Goal: Use online tool/utility: Use online tool/utility

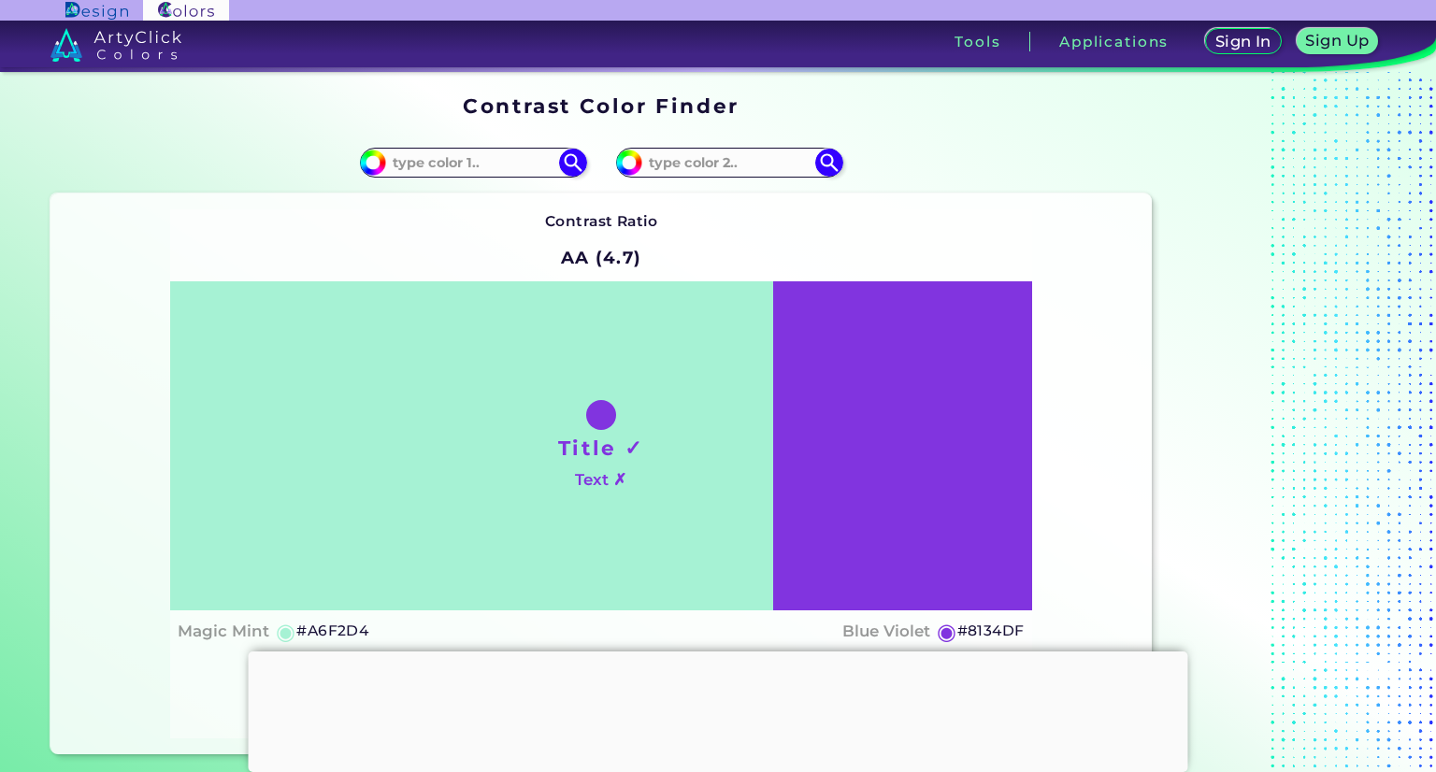
click at [597, 407] on div at bounding box center [601, 415] width 30 height 30
click at [799, 426] on div "Title ✓ Text ✗" at bounding box center [601, 445] width 862 height 329
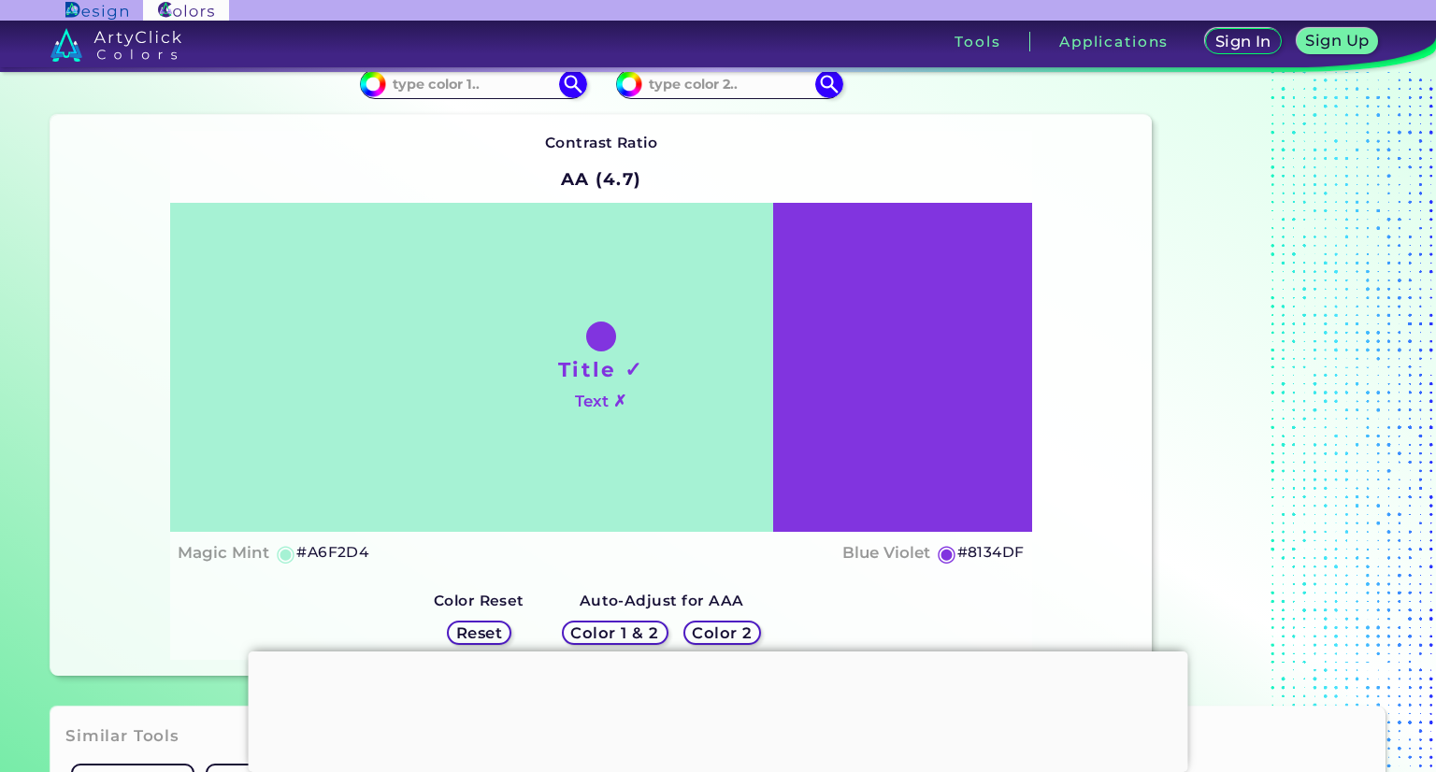
click at [276, 558] on h5 "◉" at bounding box center [286, 553] width 21 height 22
click at [349, 553] on h5 "#A6F2D4" at bounding box center [332, 552] width 72 height 24
click at [342, 551] on h5 "#A6F2D4" at bounding box center [332, 552] width 72 height 24
click at [342, 551] on h5 "#A6F2D4 copied" at bounding box center [332, 552] width 72 height 24
copy h5 "#"
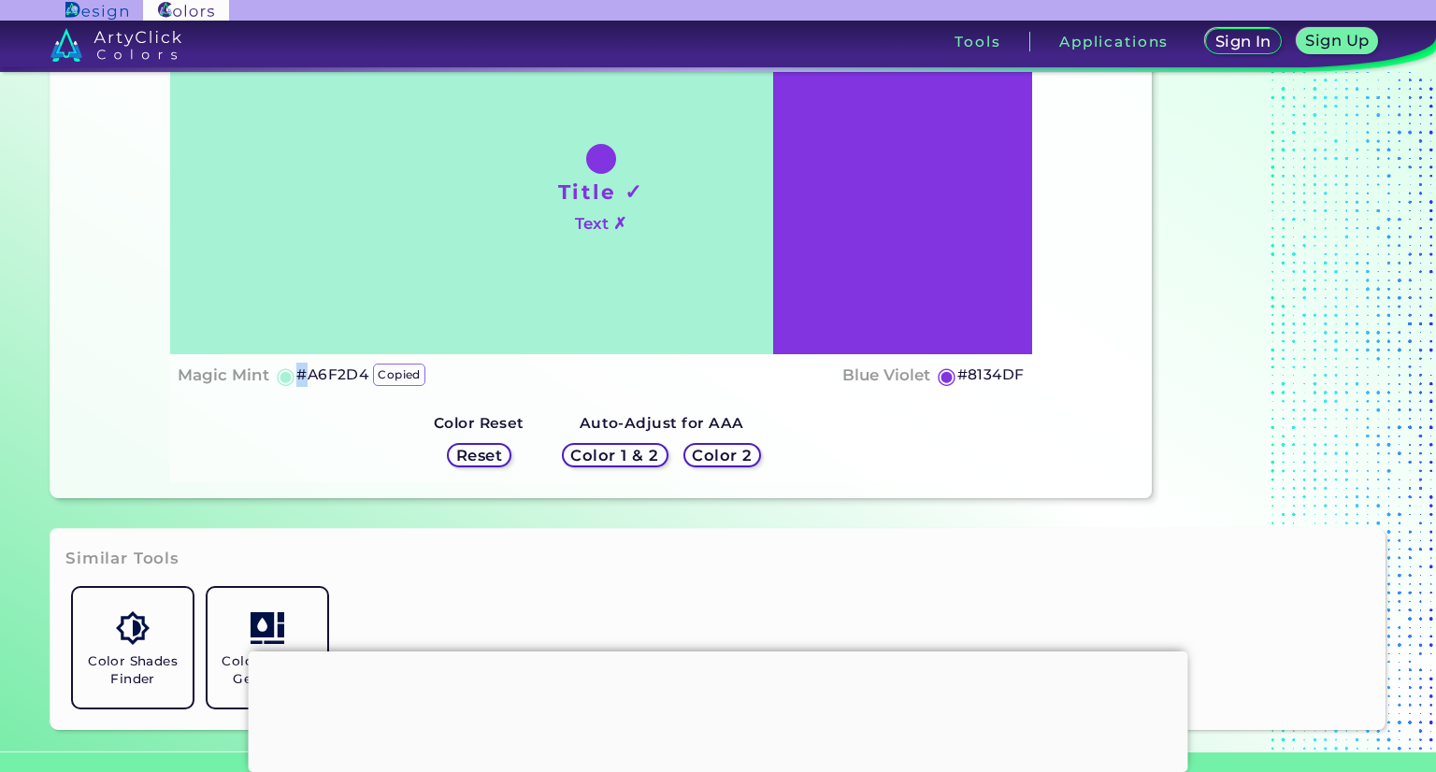
scroll to position [254, 0]
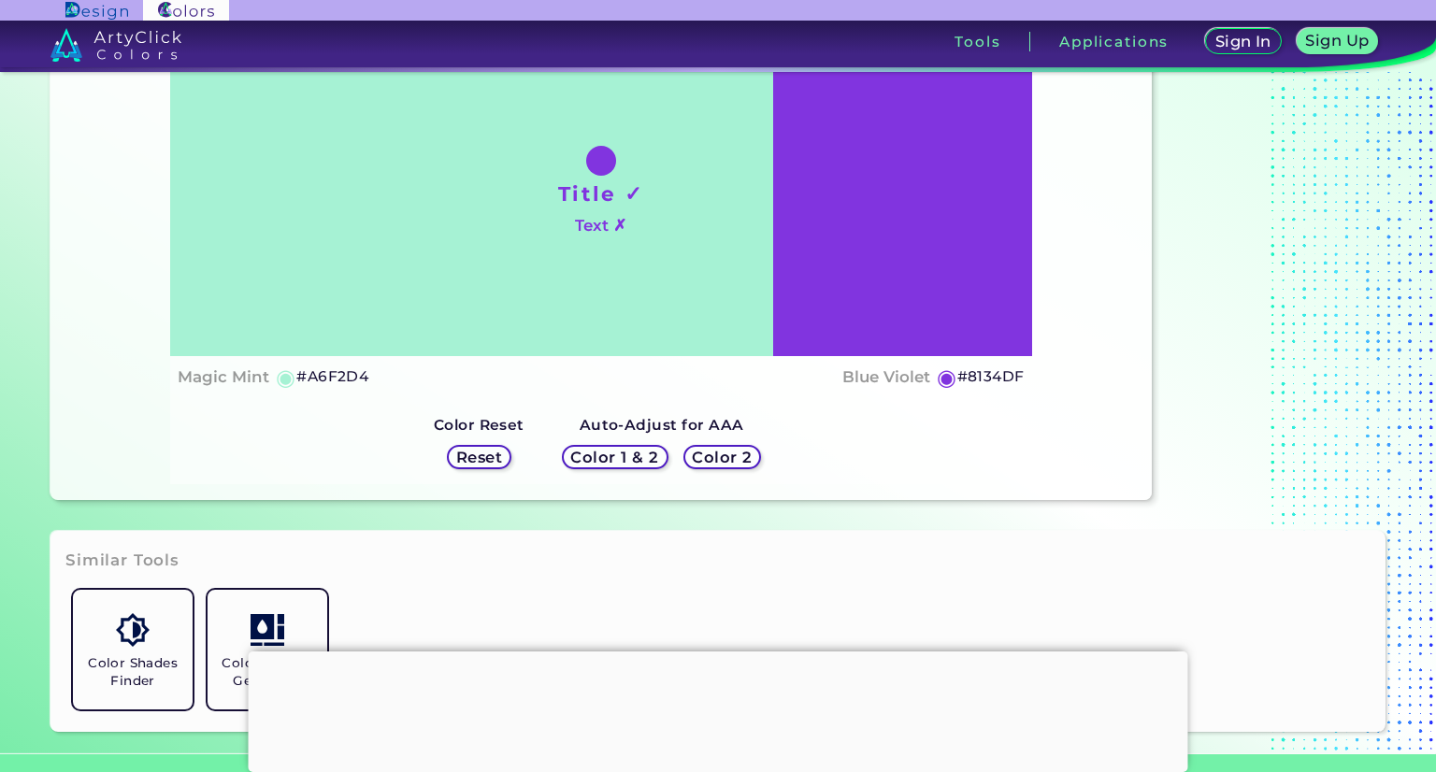
click at [710, 456] on h5 "Color 2" at bounding box center [722, 458] width 55 height 14
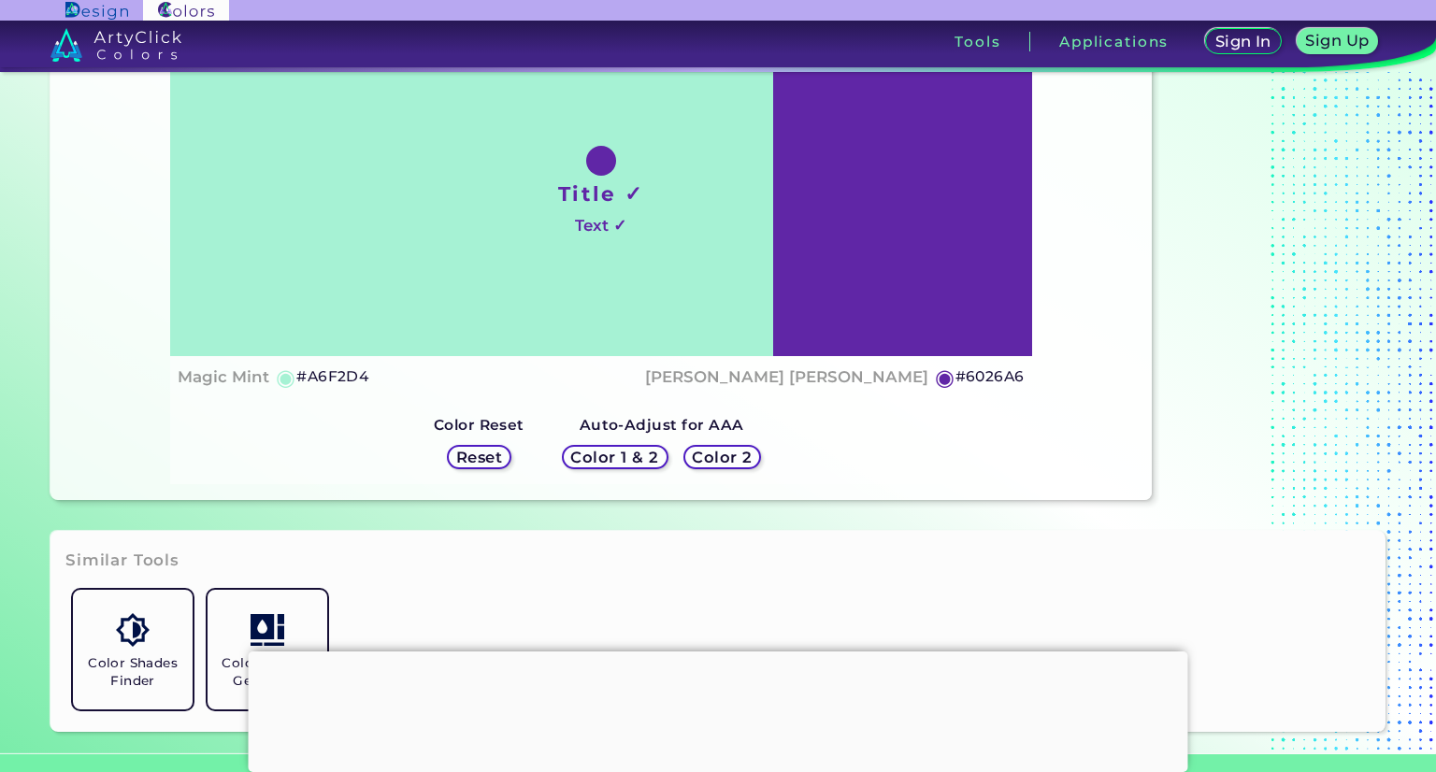
click at [710, 456] on h5 "Color 2" at bounding box center [722, 458] width 56 height 14
click at [645, 451] on h5 "Color 1 & 2" at bounding box center [615, 458] width 80 height 14
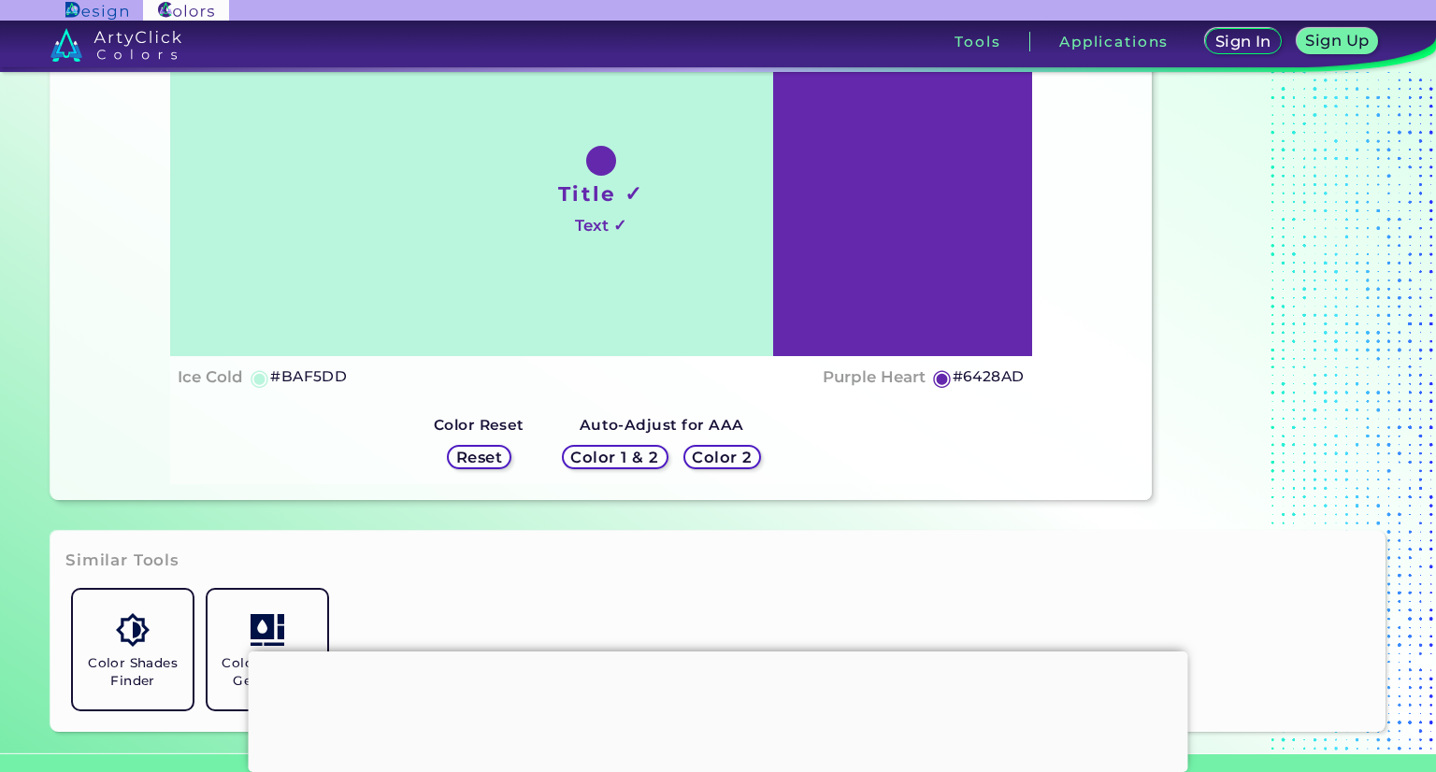
click at [726, 440] on div "Color 1 & 2 Color 2" at bounding box center [661, 457] width 214 height 39
drag, startPoint x: 720, startPoint y: 467, endPoint x: 719, endPoint y: 450, distance: 16.9
click at [719, 450] on div "Color 2" at bounding box center [721, 457] width 71 height 22
click at [719, 451] on h5 "Color 2" at bounding box center [722, 458] width 55 height 14
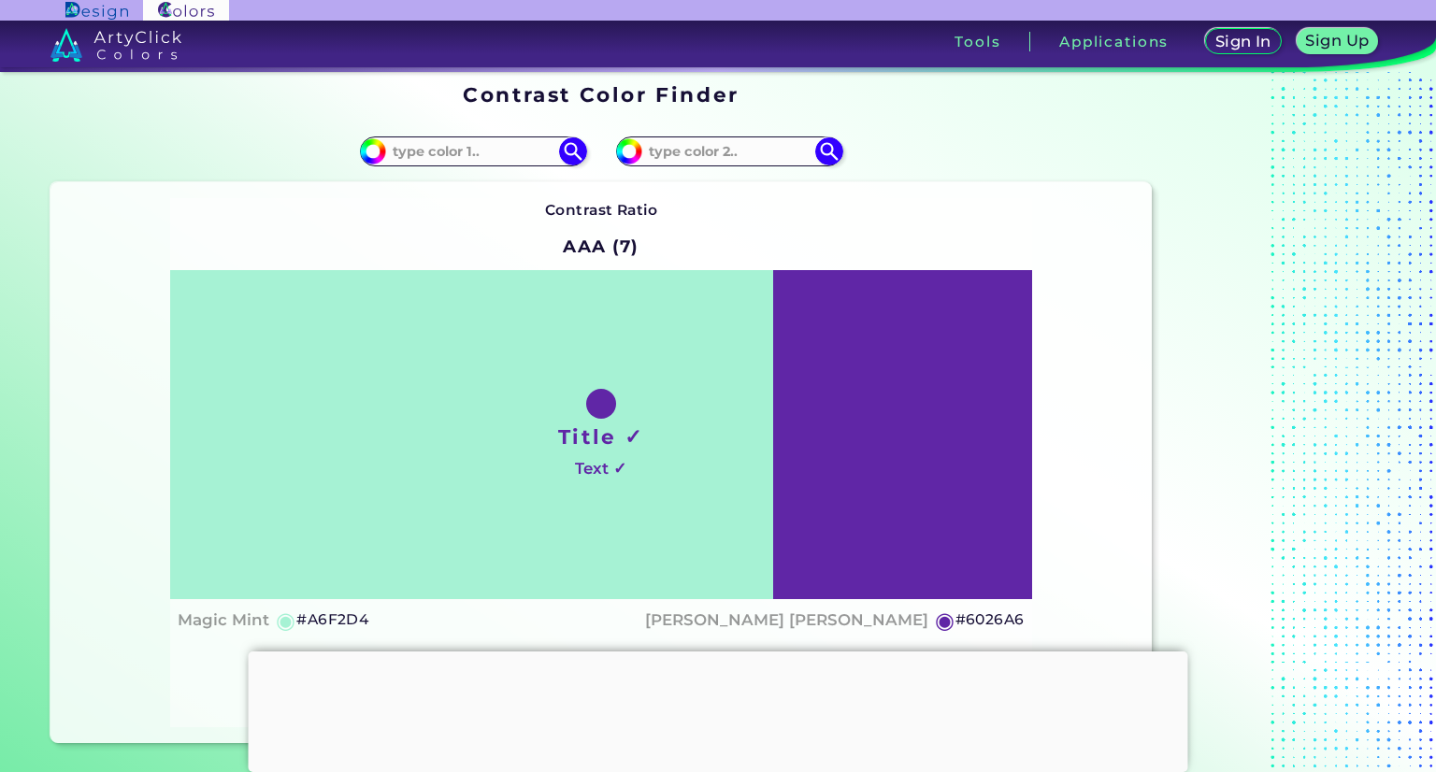
scroll to position [11, 0]
click at [518, 138] on input at bounding box center [473, 150] width 174 height 25
type input "w"
click at [382, 142] on input "#a6f2d4" at bounding box center [370, 148] width 23 height 23
type input "#1f4234"
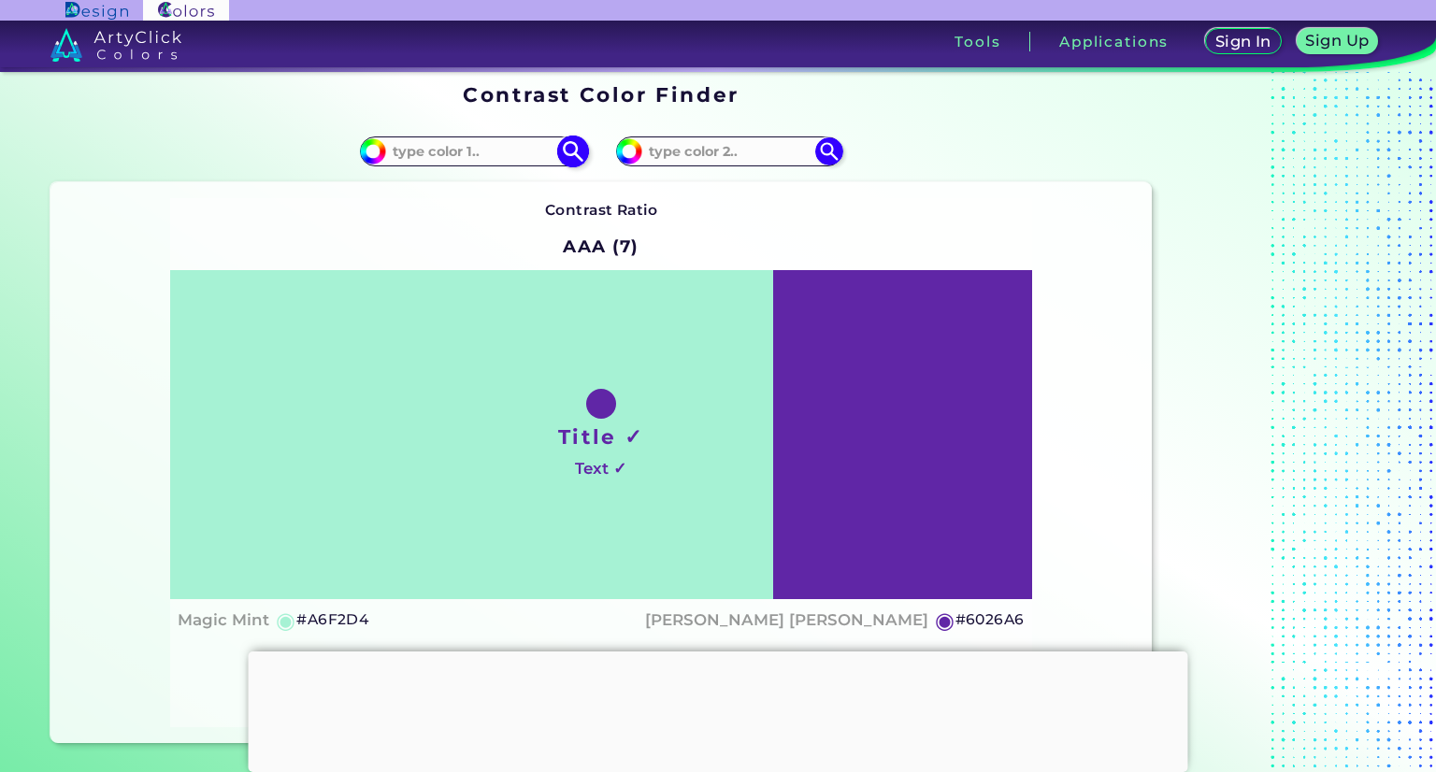
type input "#1F4234"
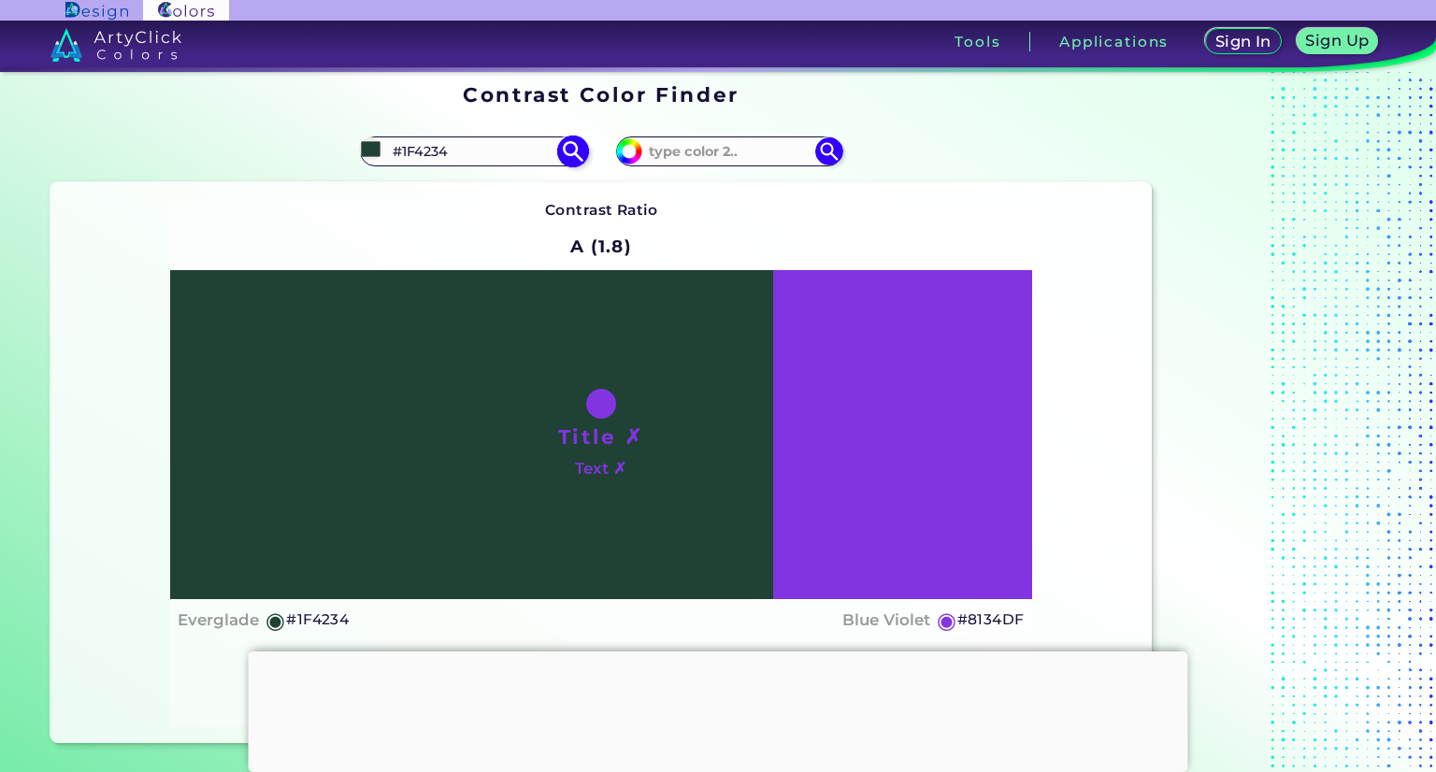
type input "#1f4236"
type input "#1F4236"
type input "#1f4238"
type input "#1F4238"
type input "#1f423c"
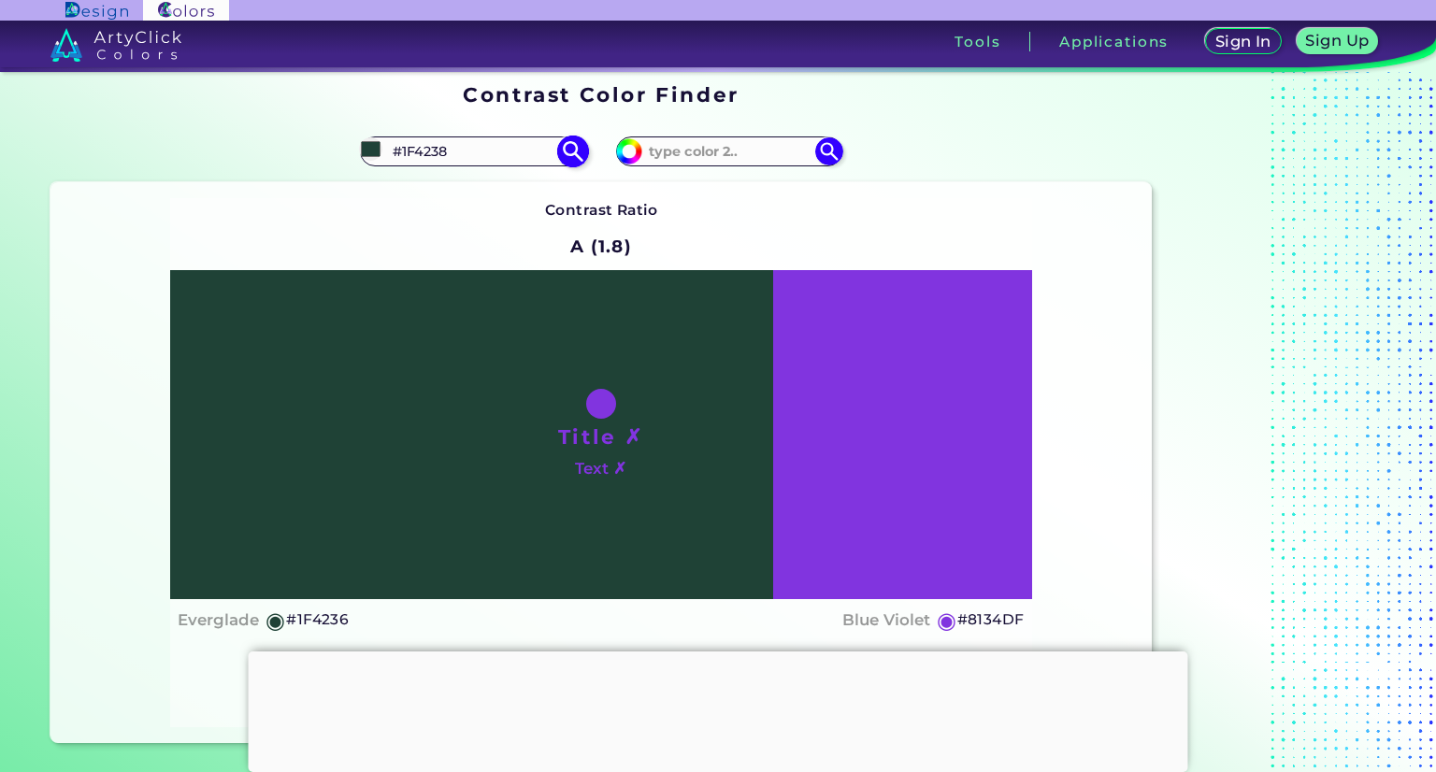
type input "#1F423C"
type input "#1f4240"
type input "#1F4240"
type input "#1f3c42"
type input "#1F3C42"
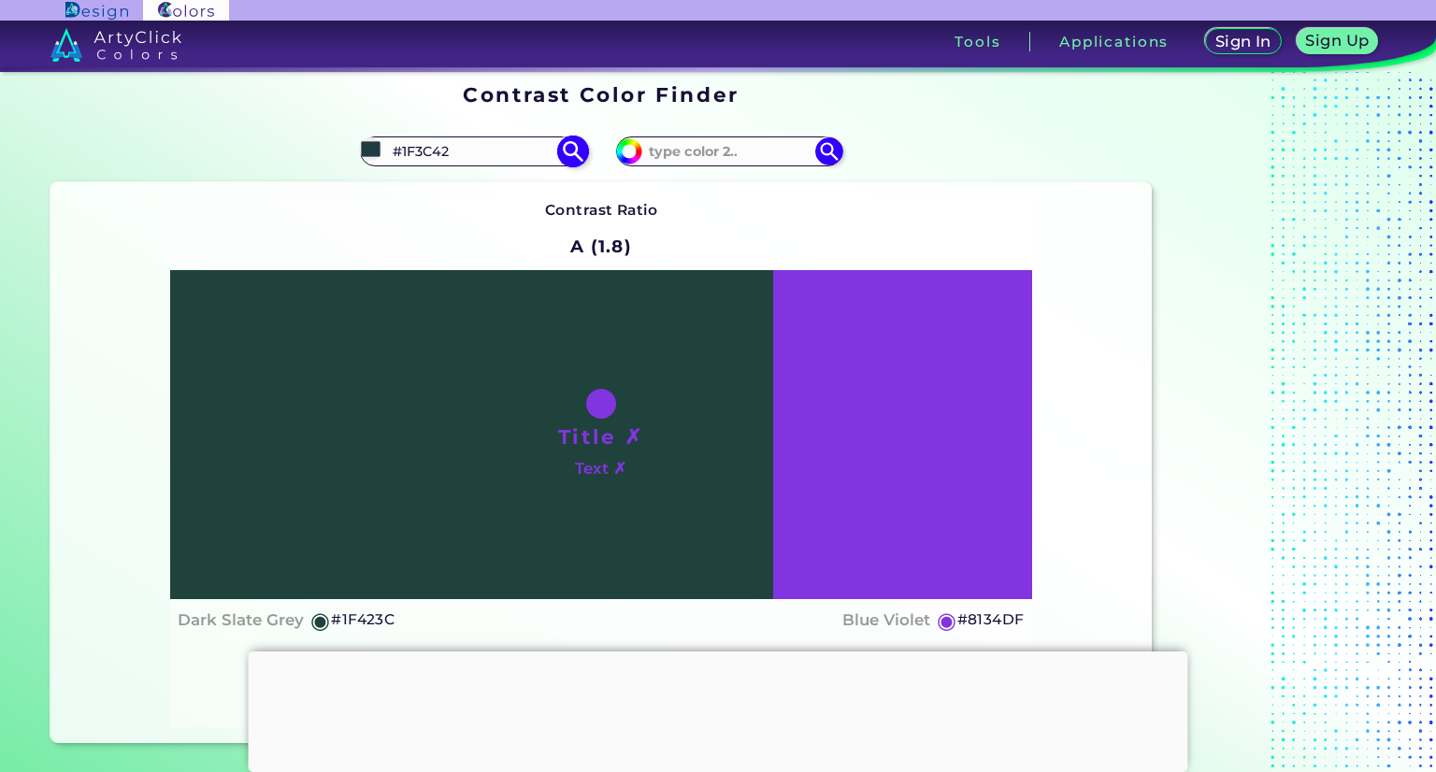
type input "#261f42"
type input "#261F42"
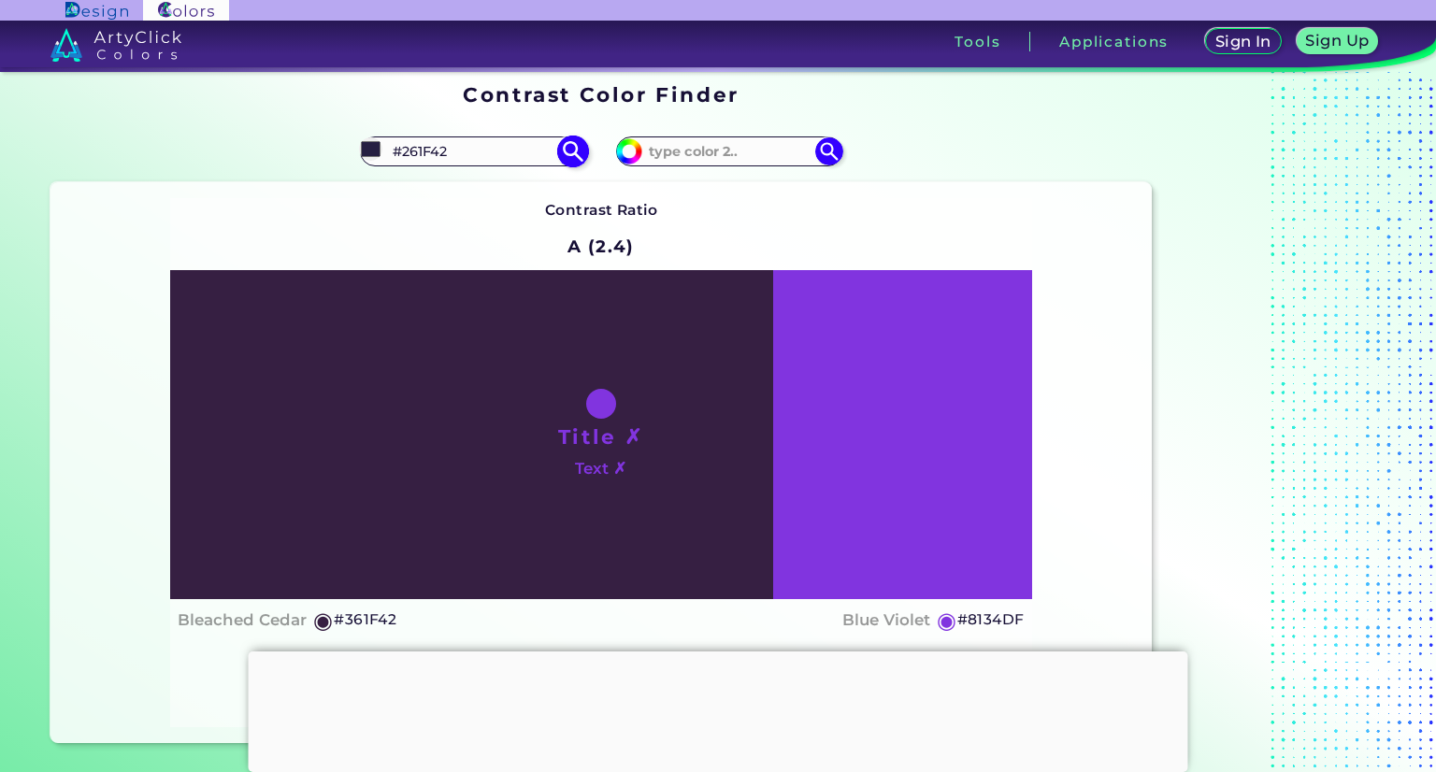
type input "#361f42"
type input "#361F42"
type input "#371f42"
type input "#371F42"
type input "#391f42"
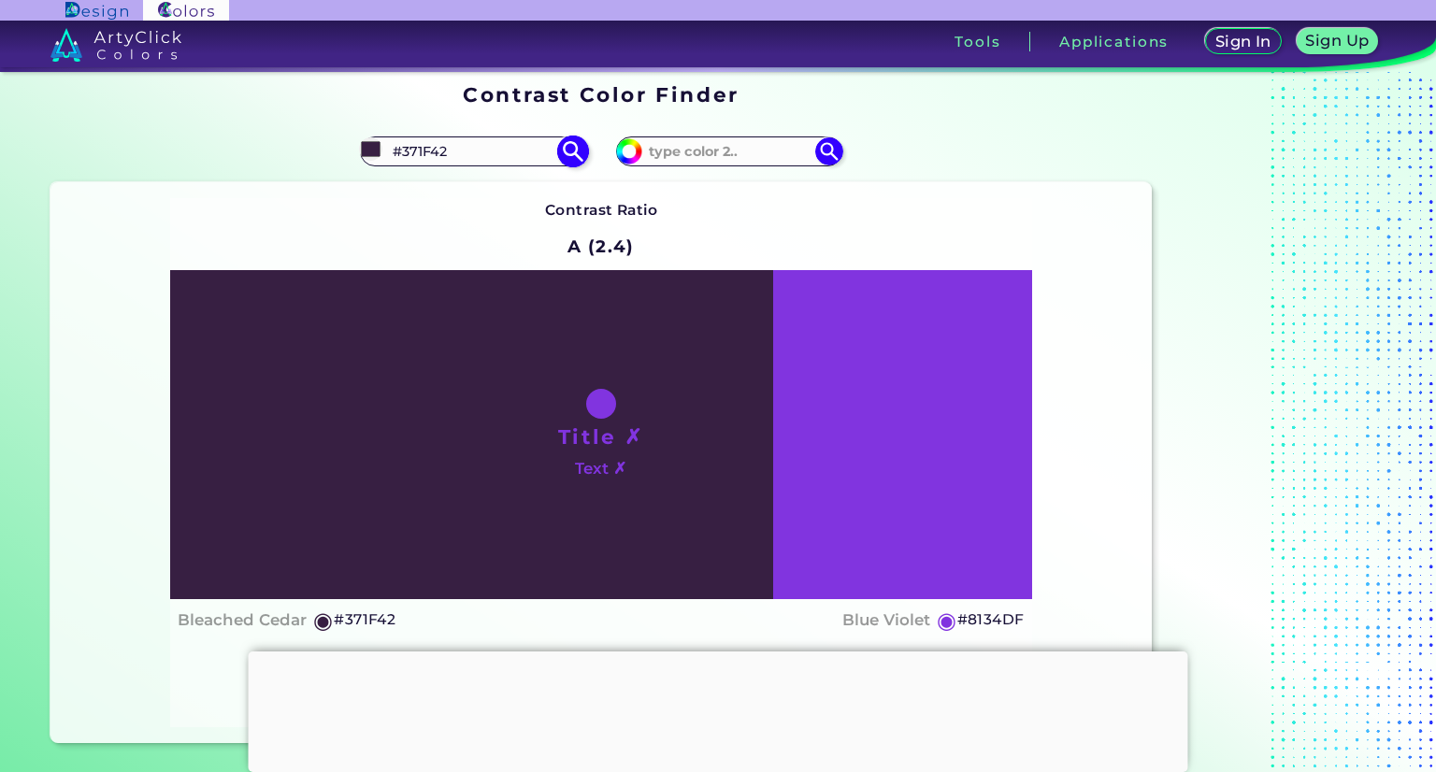
type input "#391F42"
type input "#3c1f42"
type input "#3C1F42"
type input "#421f3c"
type input "#421F3C"
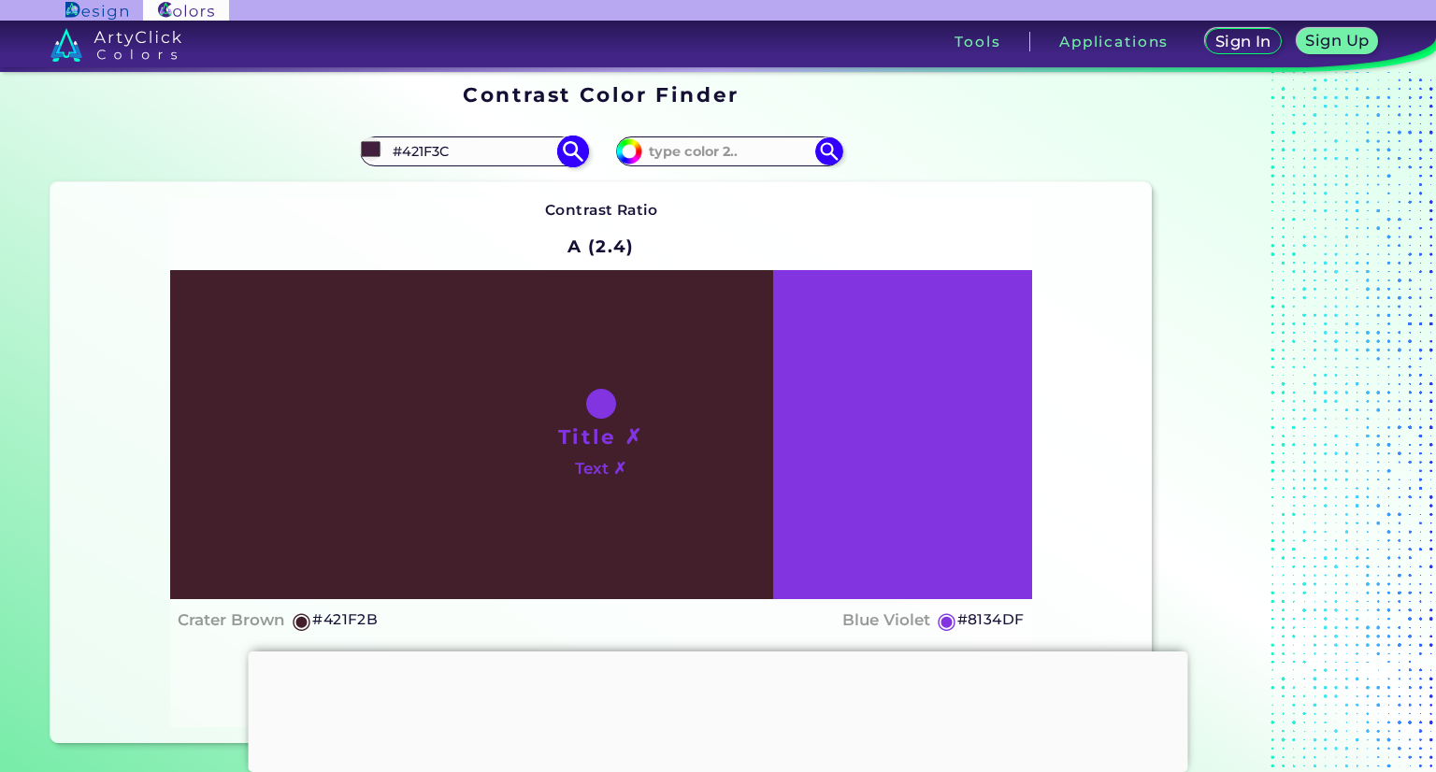
type input "#421f2b"
type input "#421F2B"
type input "#421f29"
type input "#421F29"
type input "#421f27"
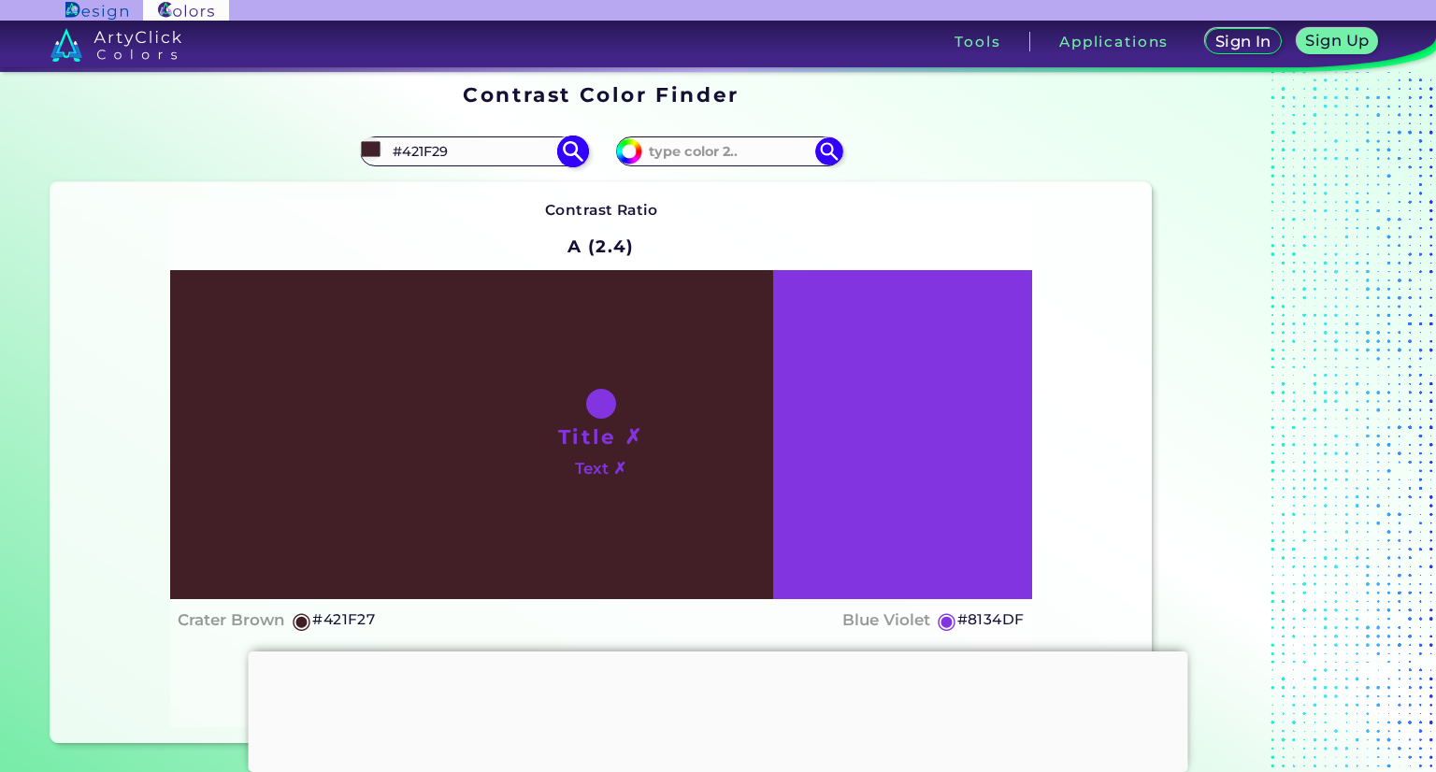
type input "#421F27"
type input "#421f26"
type input "#421F26"
type input "#421f24"
type input "#421F24"
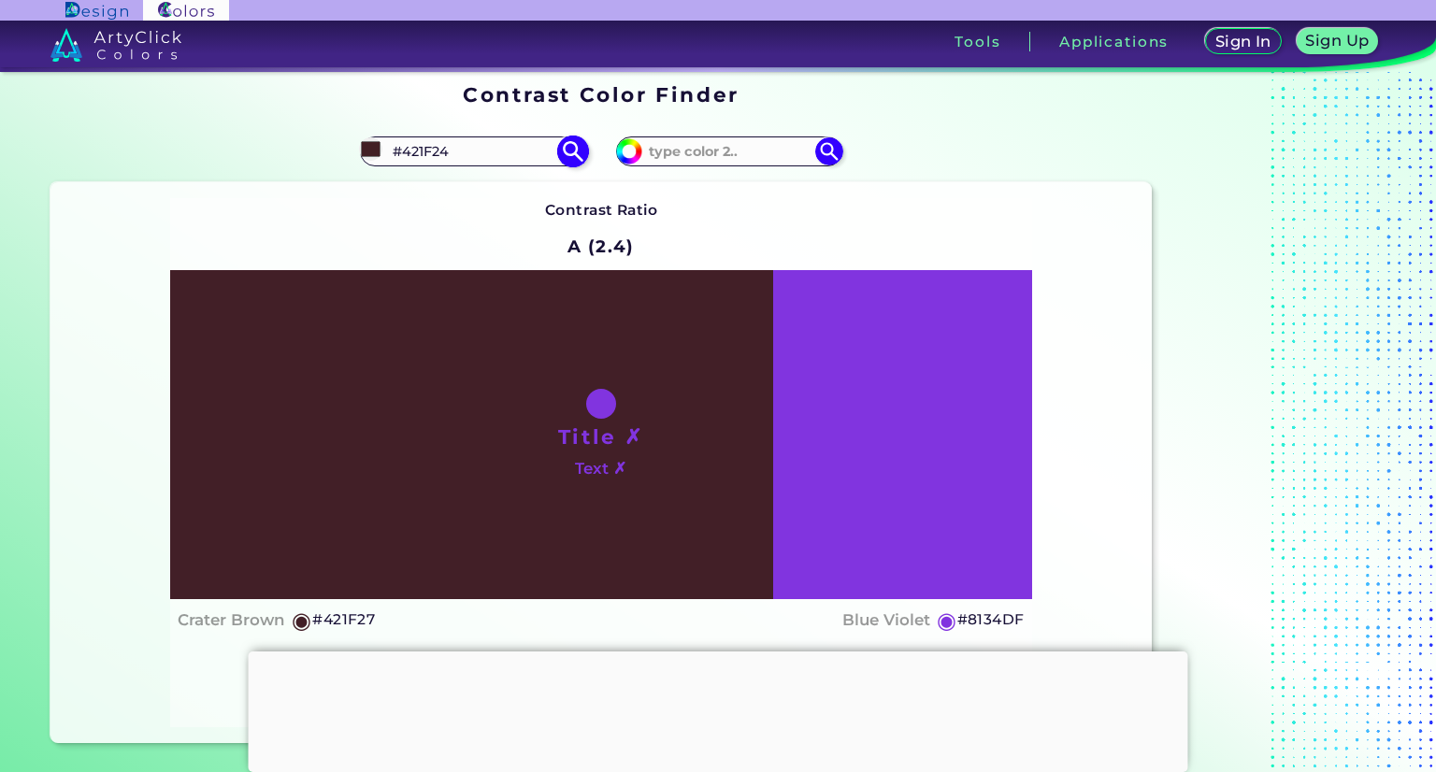
type input "#421f22"
type input "#421F22"
type input "#421f1f"
type input "#421F1F"
type input "#421f24"
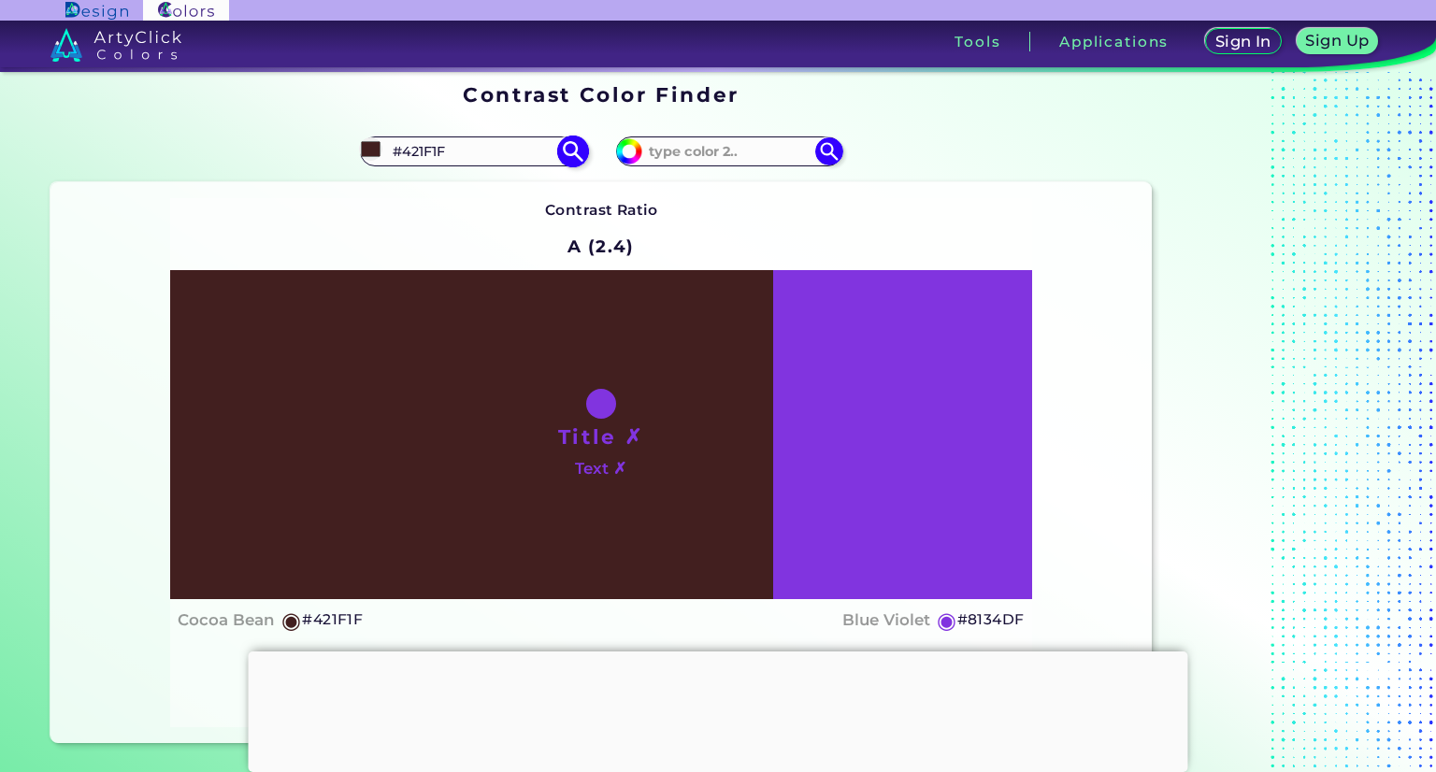
type input "#421F24"
type input "#421f29"
type input "#421F29"
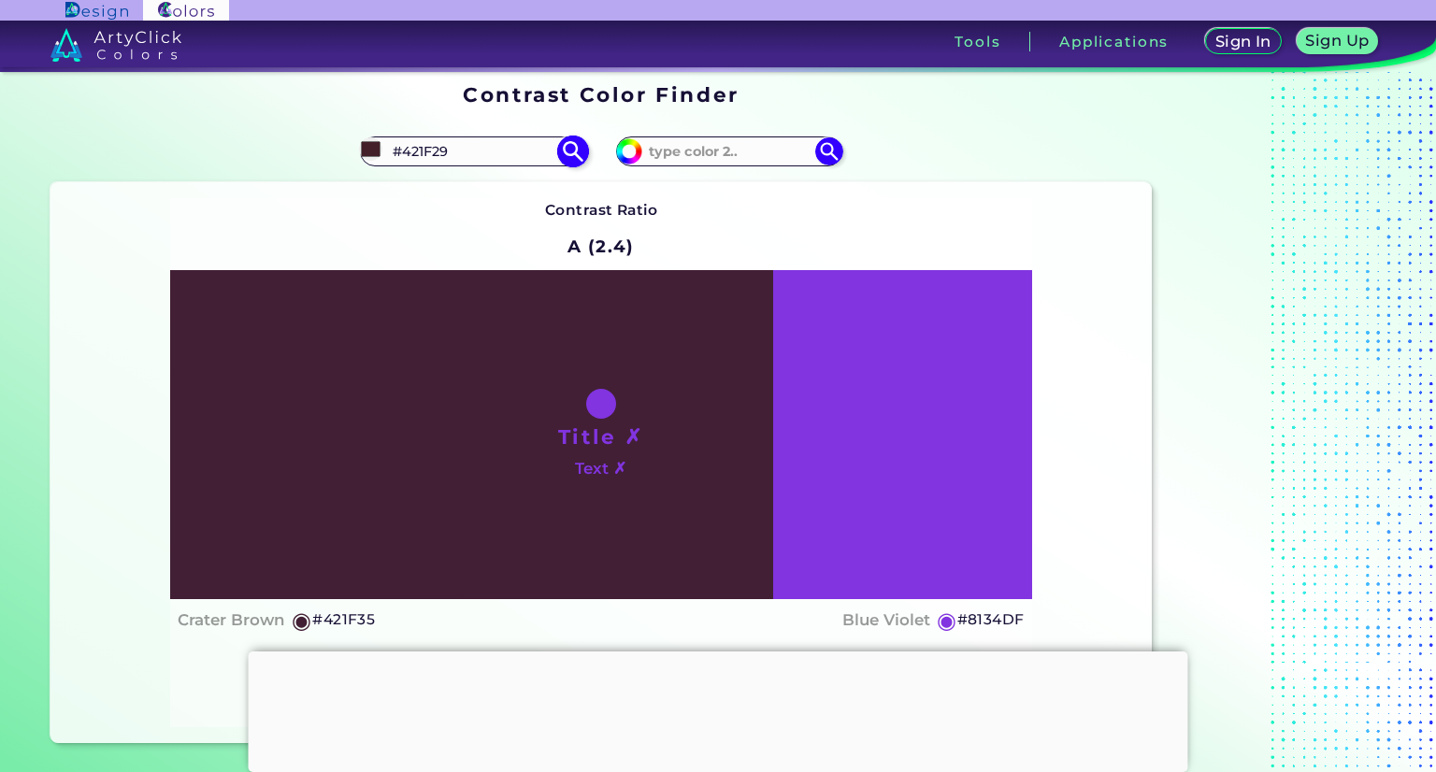
type input "#421f3f"
type input "#421F3F"
type input "#1f2e42"
type input "#1F2E42"
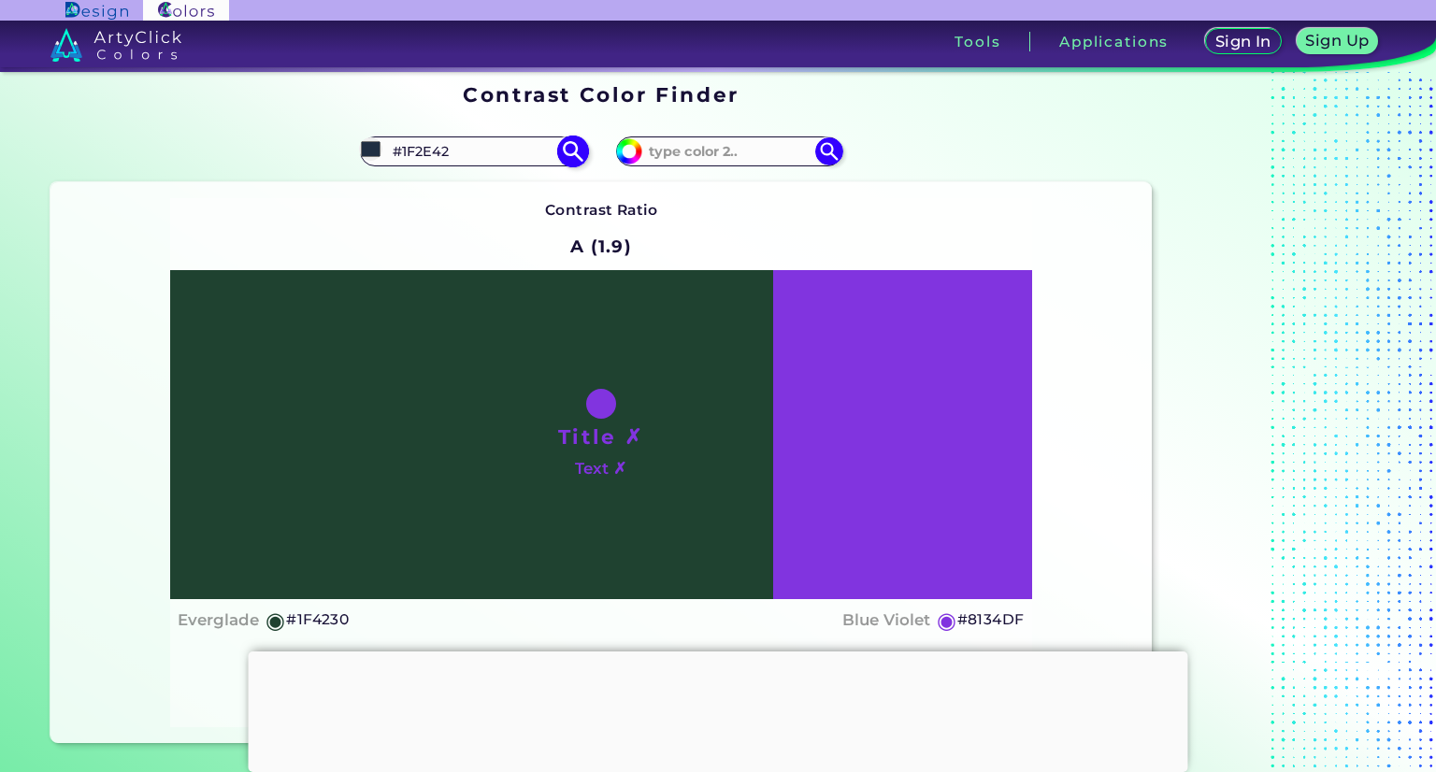
type input "#1f421f"
type input "#1F421F"
type input "#423c1f"
type input "#423C1F"
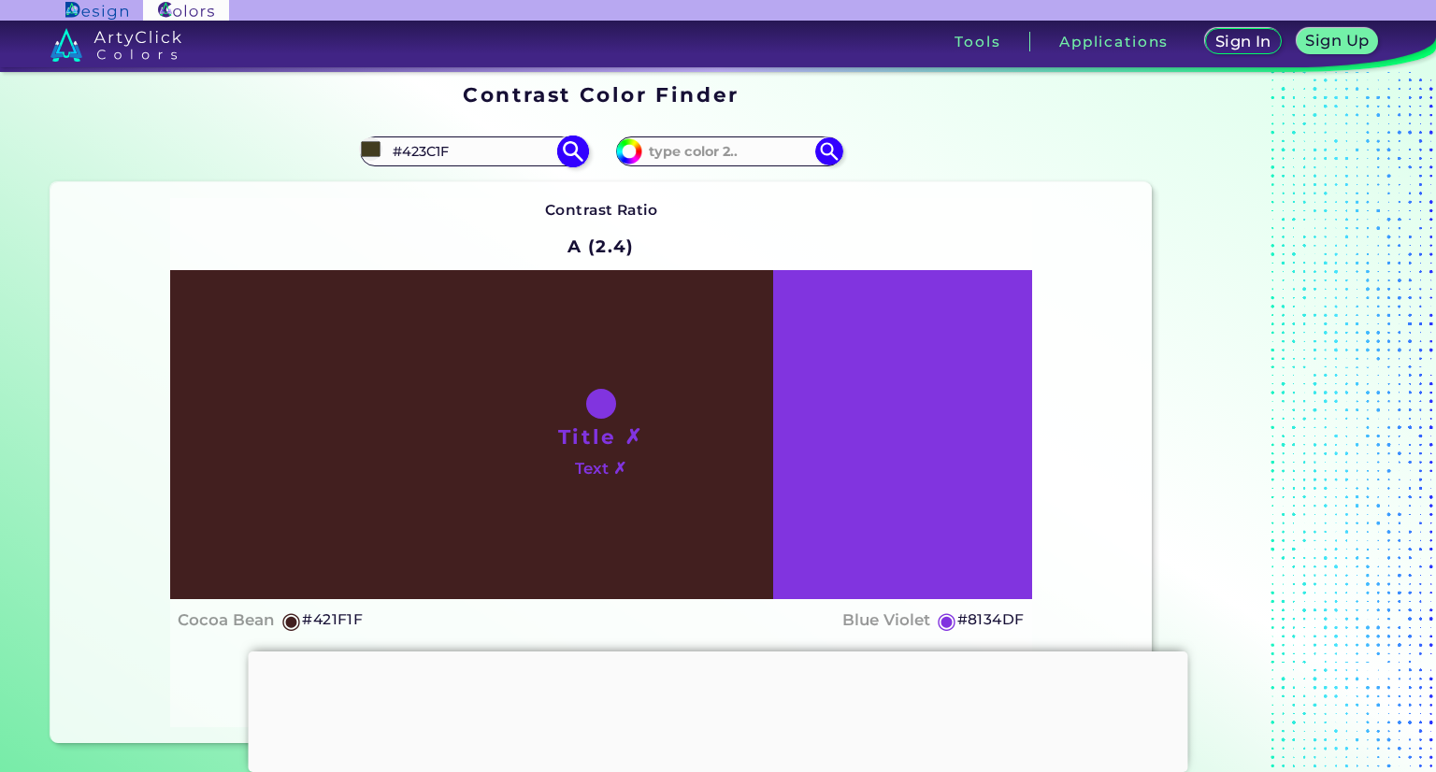
type input "#421f1f"
type input "#421F1F"
type input "#42241f"
type input "#42241F"
type input "#422d1f"
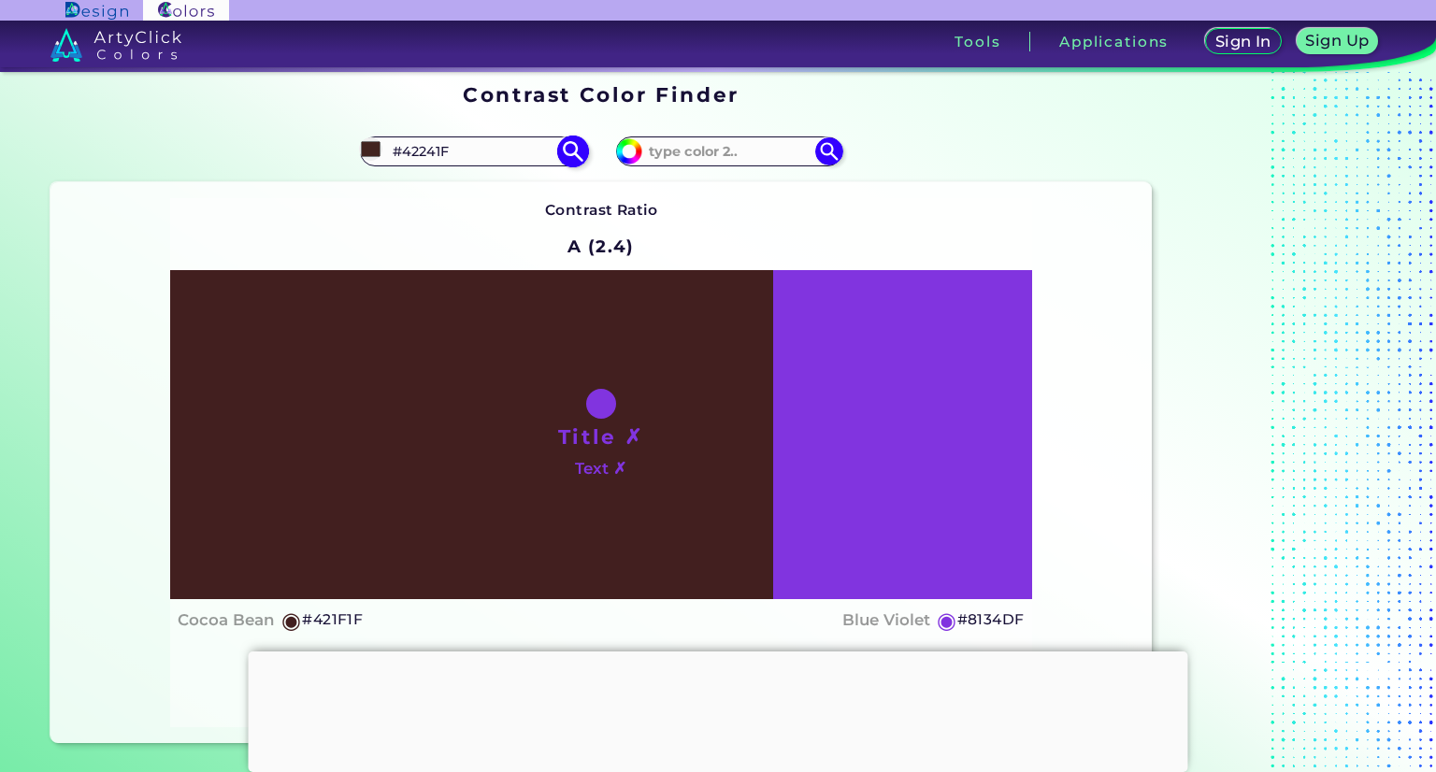
type input "#422D1F"
type input "#42411f"
type input "#42411F"
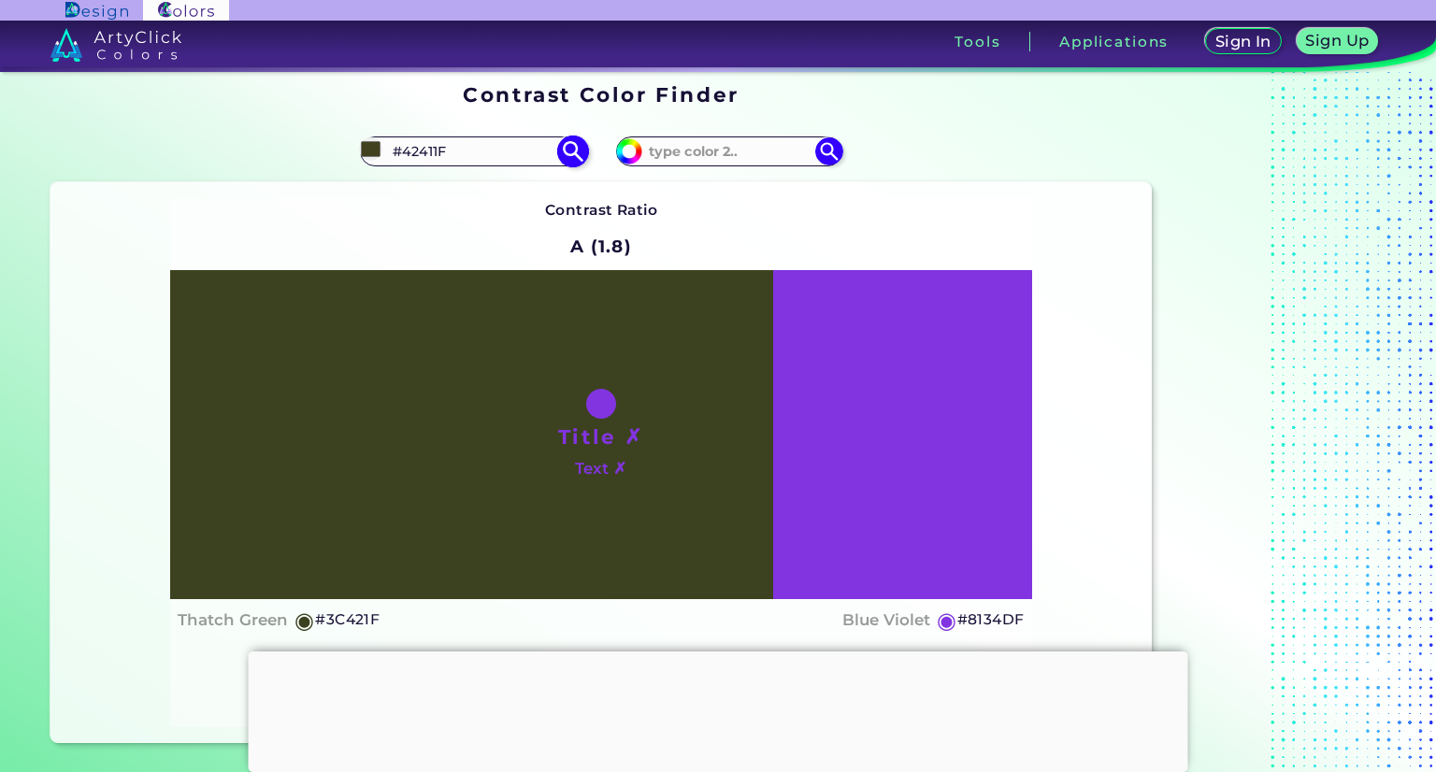
type input "#3b421f"
type input "#3B421F"
type input "#3c421f"
type input "#3C421F"
type input "#423e1f"
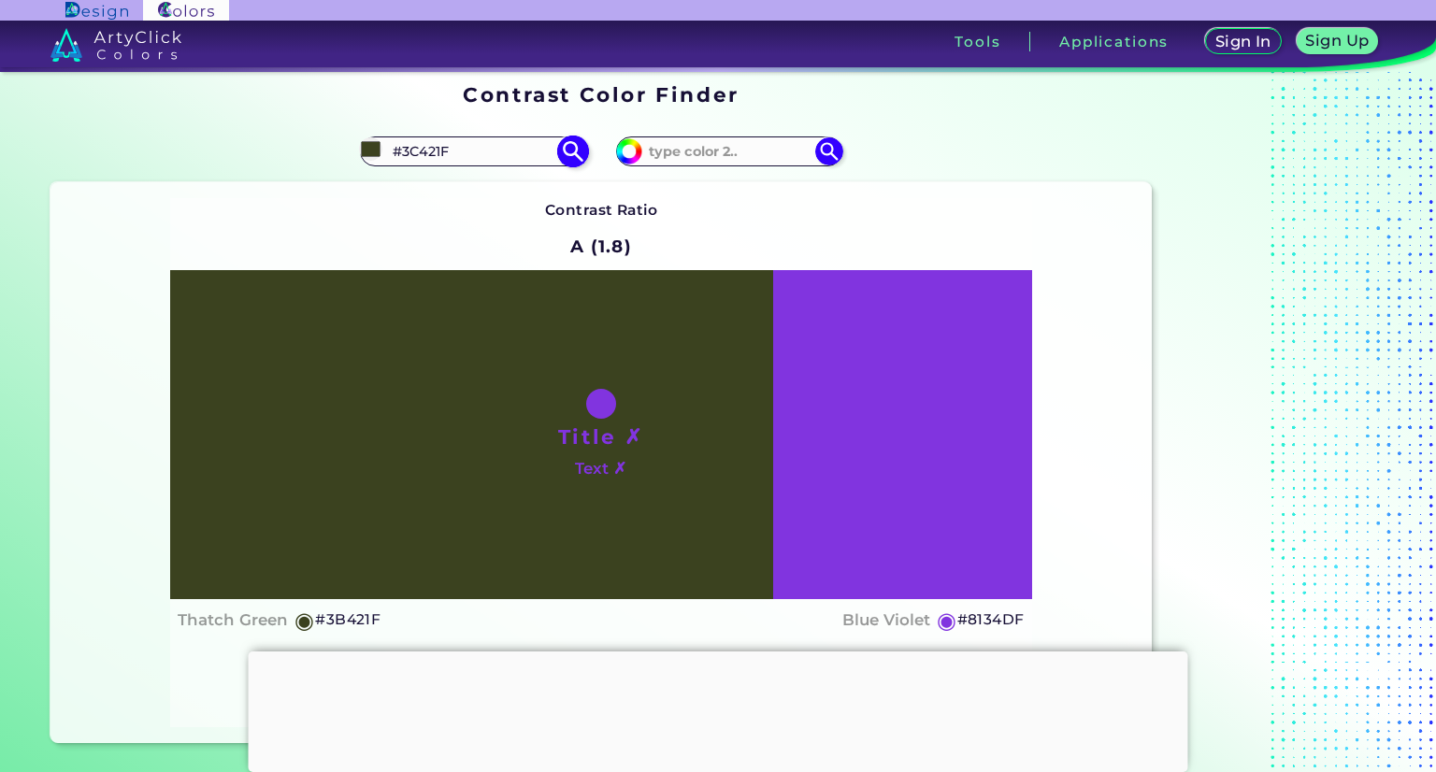
type input "#423E1F"
type input "#42221f"
type input "#42221F"
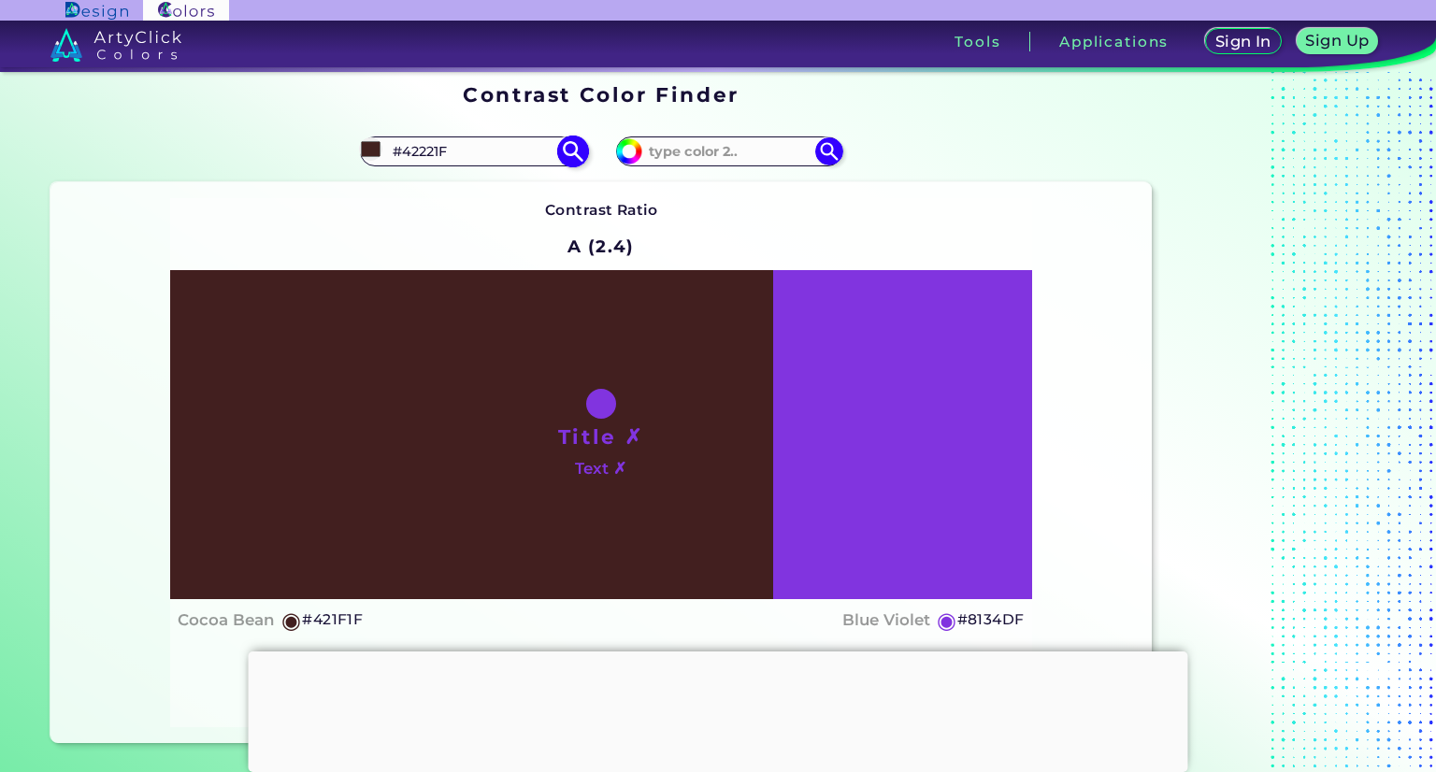
type input "#421f1f"
type input "#421F1F"
type input "#42211f"
type input "#42211F"
type input "#42221f"
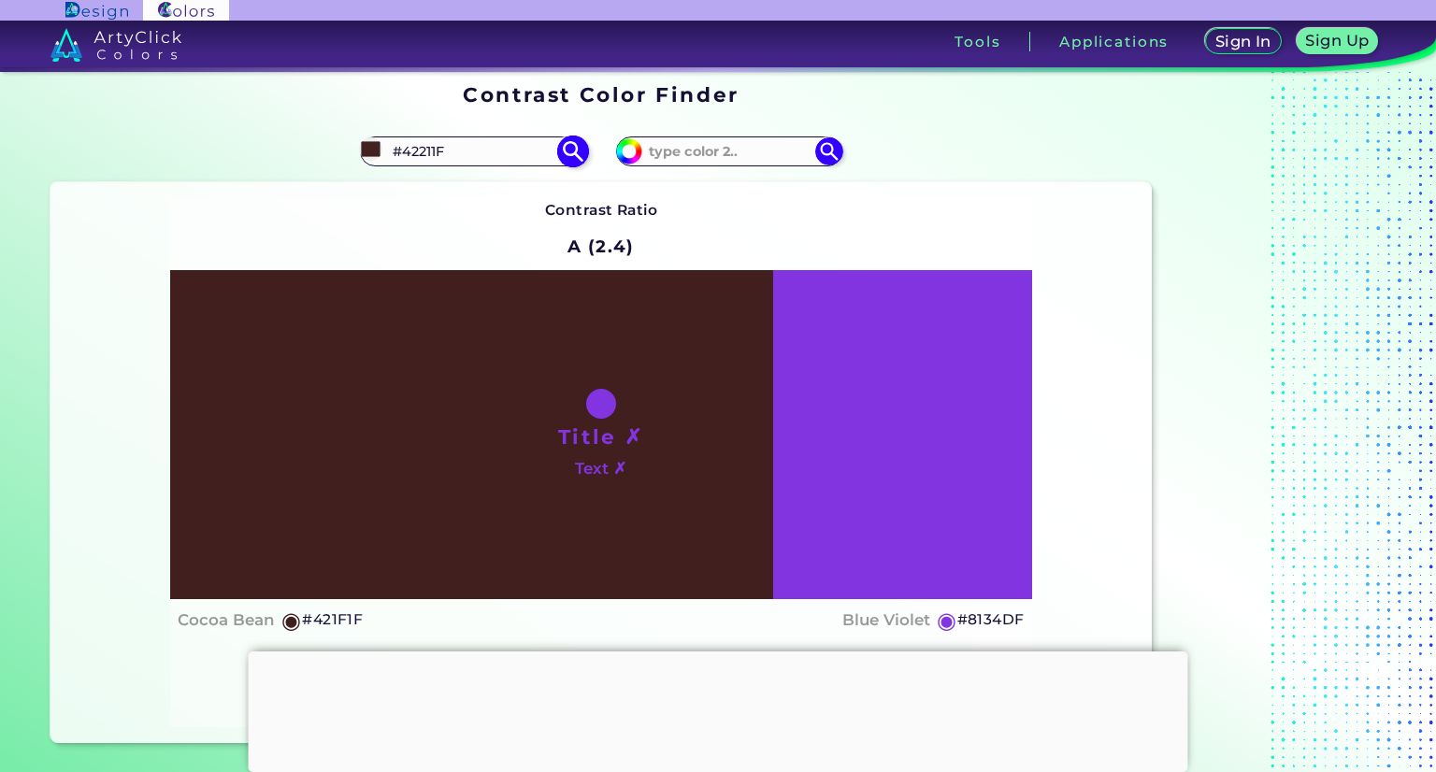
type input "#42221F"
type input "#42221f"
click at [497, 580] on div "Title ✗ Text ✗" at bounding box center [601, 434] width 862 height 329
click at [631, 145] on input "#8134df" at bounding box center [626, 148] width 23 height 23
type input "#772dd2"
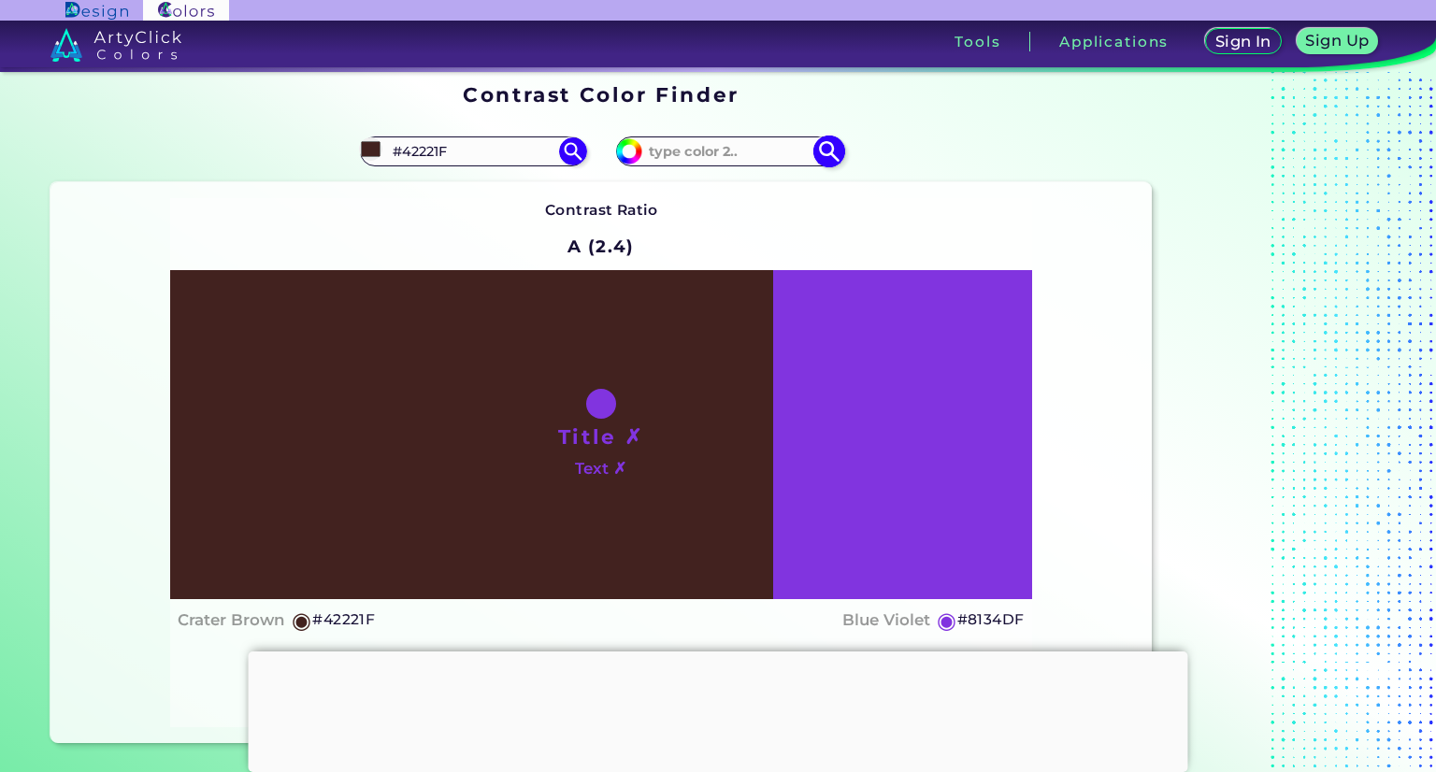
type input "#772DD2"
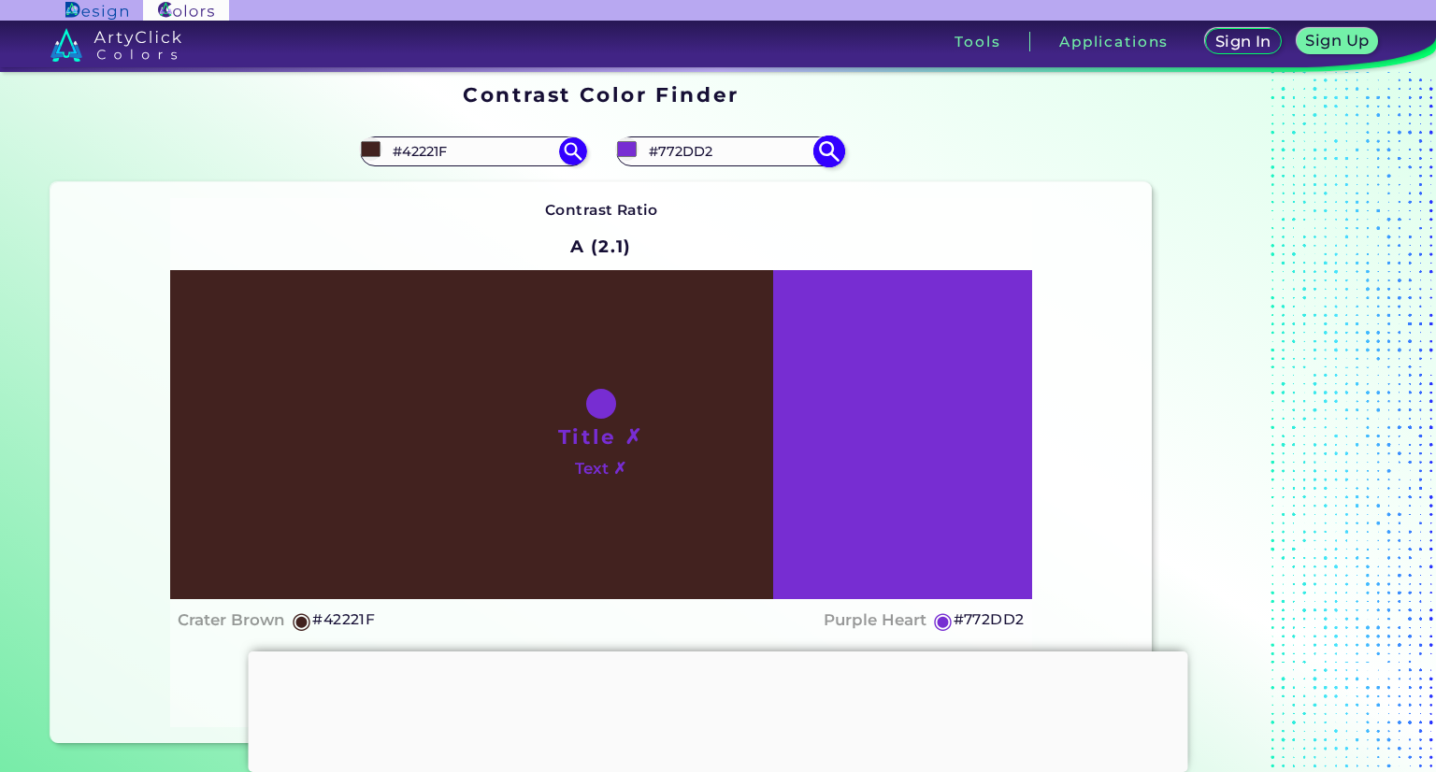
type input "#7830cf"
type input "#7830CF"
type input "#7639c0"
type input "#7639C0"
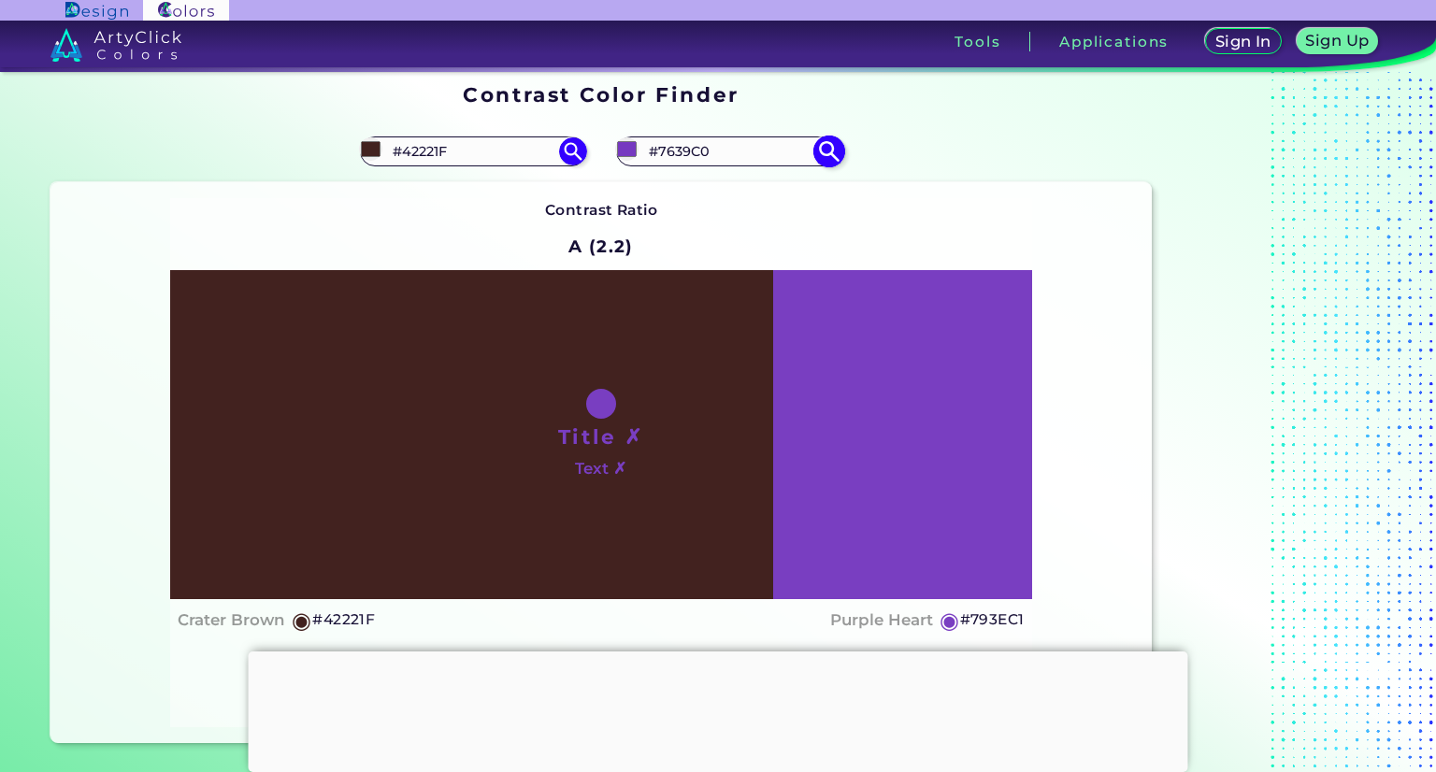
type input "#793ec1"
type input "#793EC1"
type input "#7940bf"
type input "#7940BF"
type input "#7741b9"
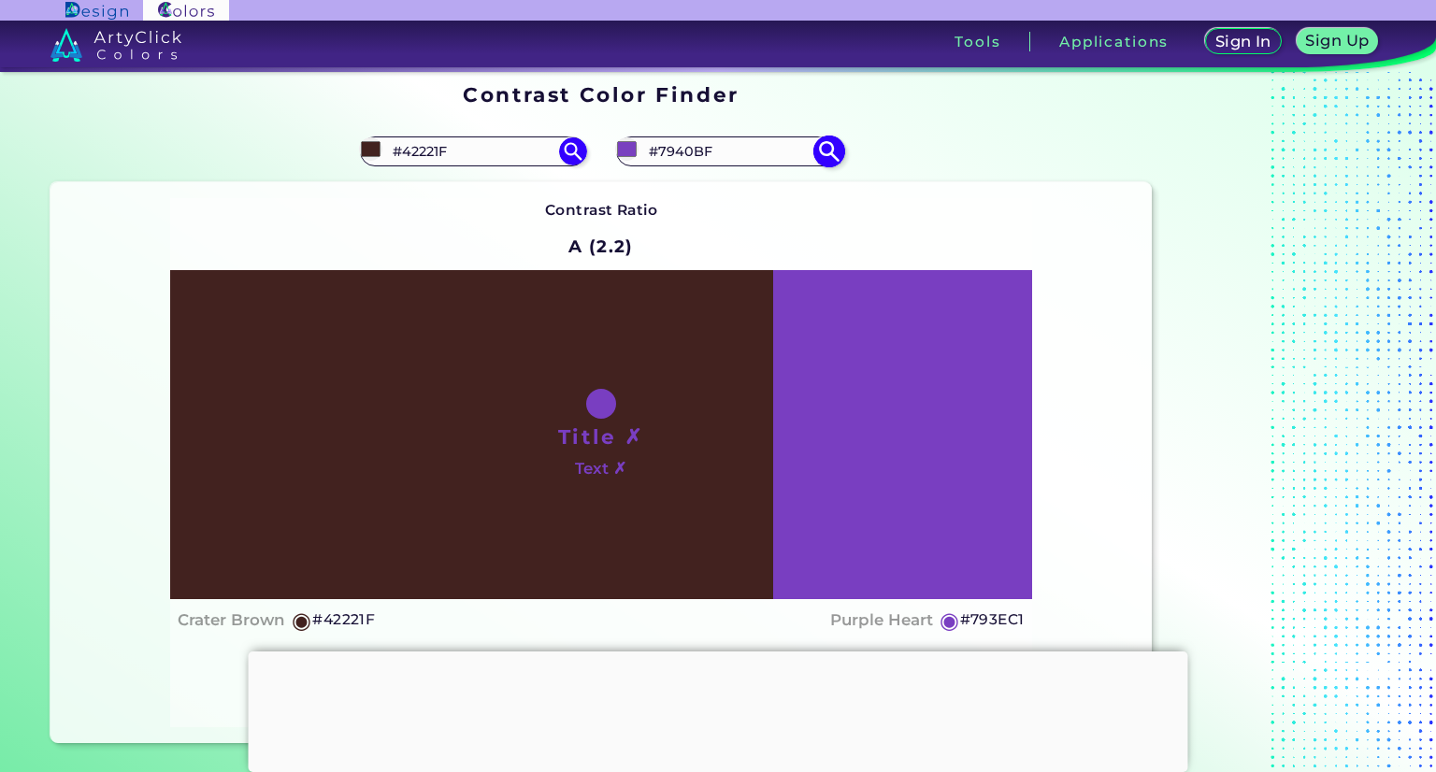
type input "#7741B9"
type input "#7b4eb1"
type input "#7B4EB1"
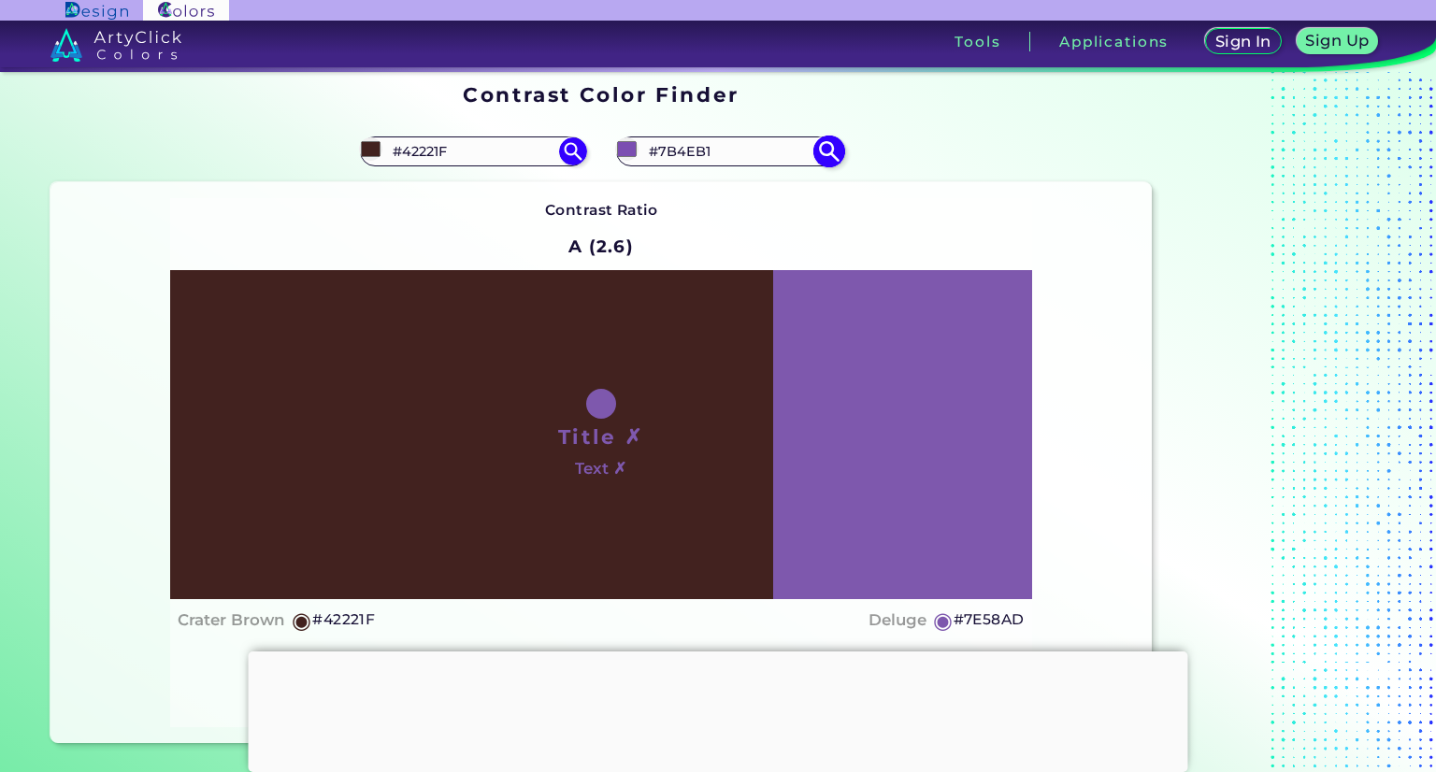
type input "#7f63a1"
type input "#7F63A1"
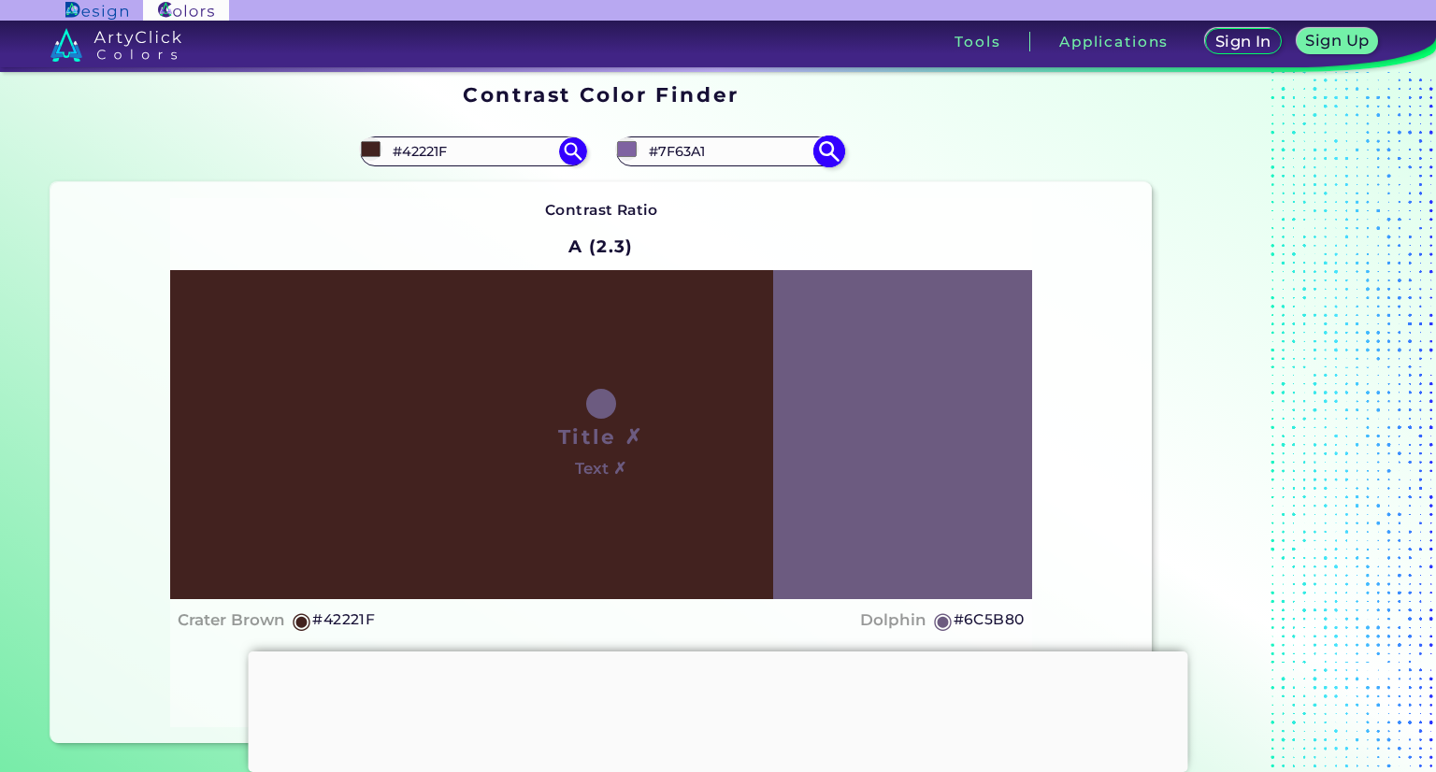
type input "#2a1e38"
type input "#2A1E38"
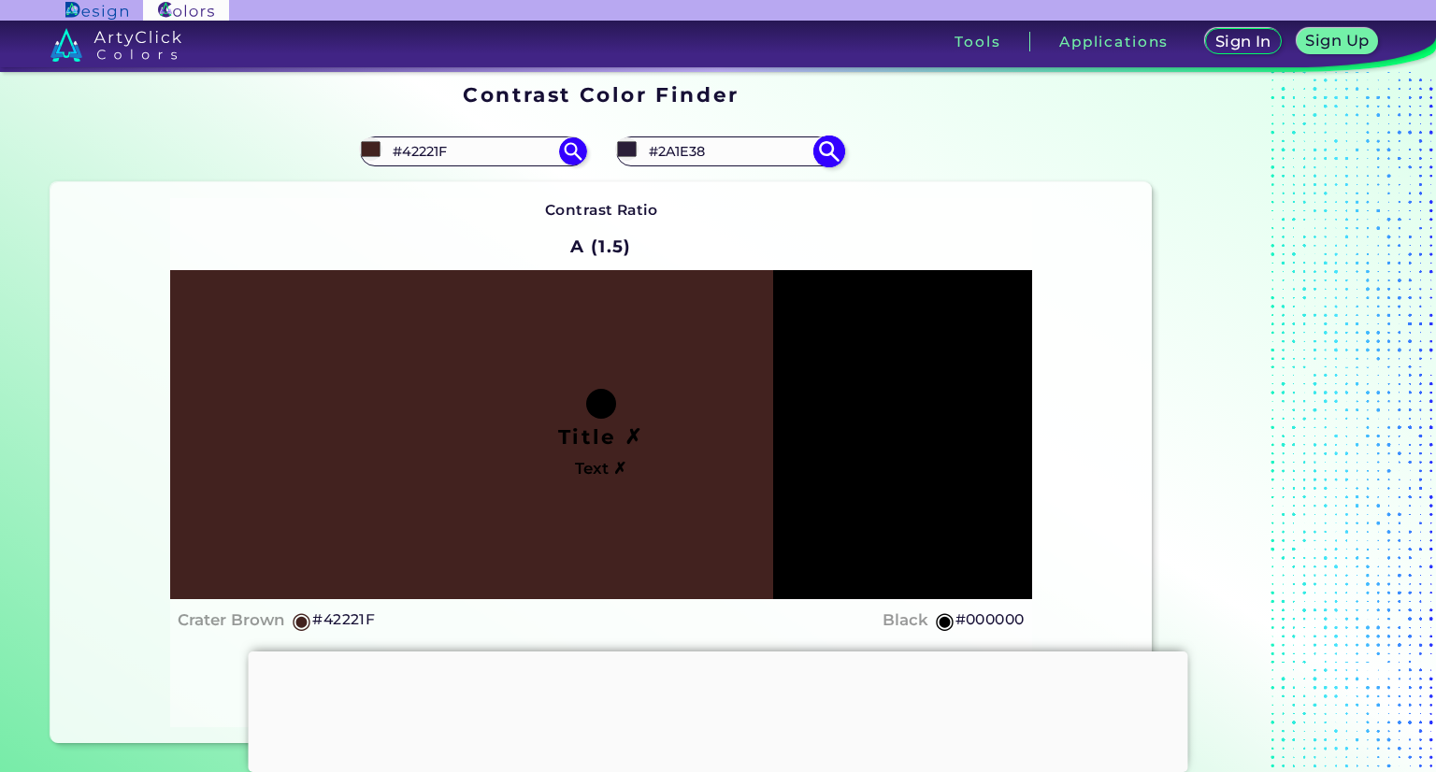
type input "#000000"
type input "#020005"
type input "#05000a"
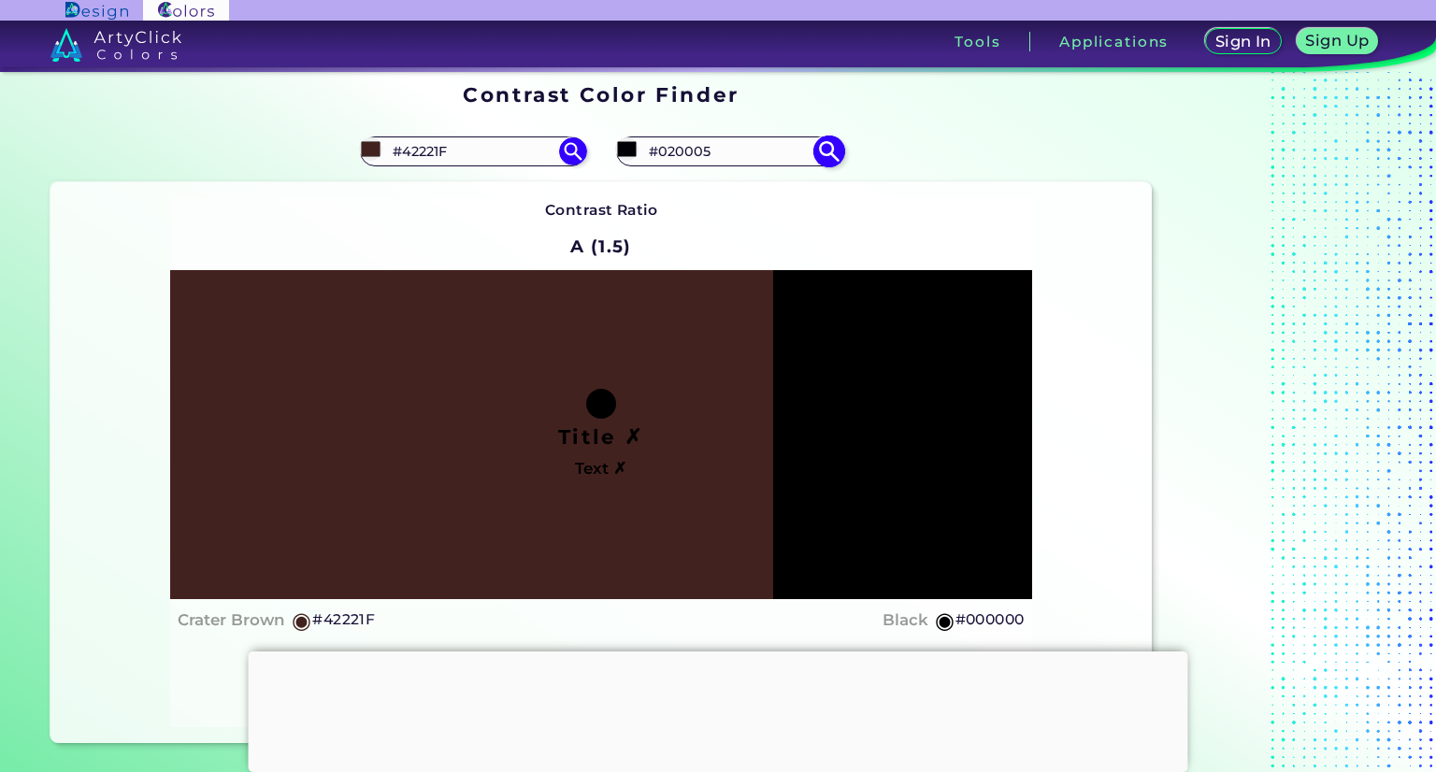
type input "#05000A"
type input "#07000f"
type input "#07000F"
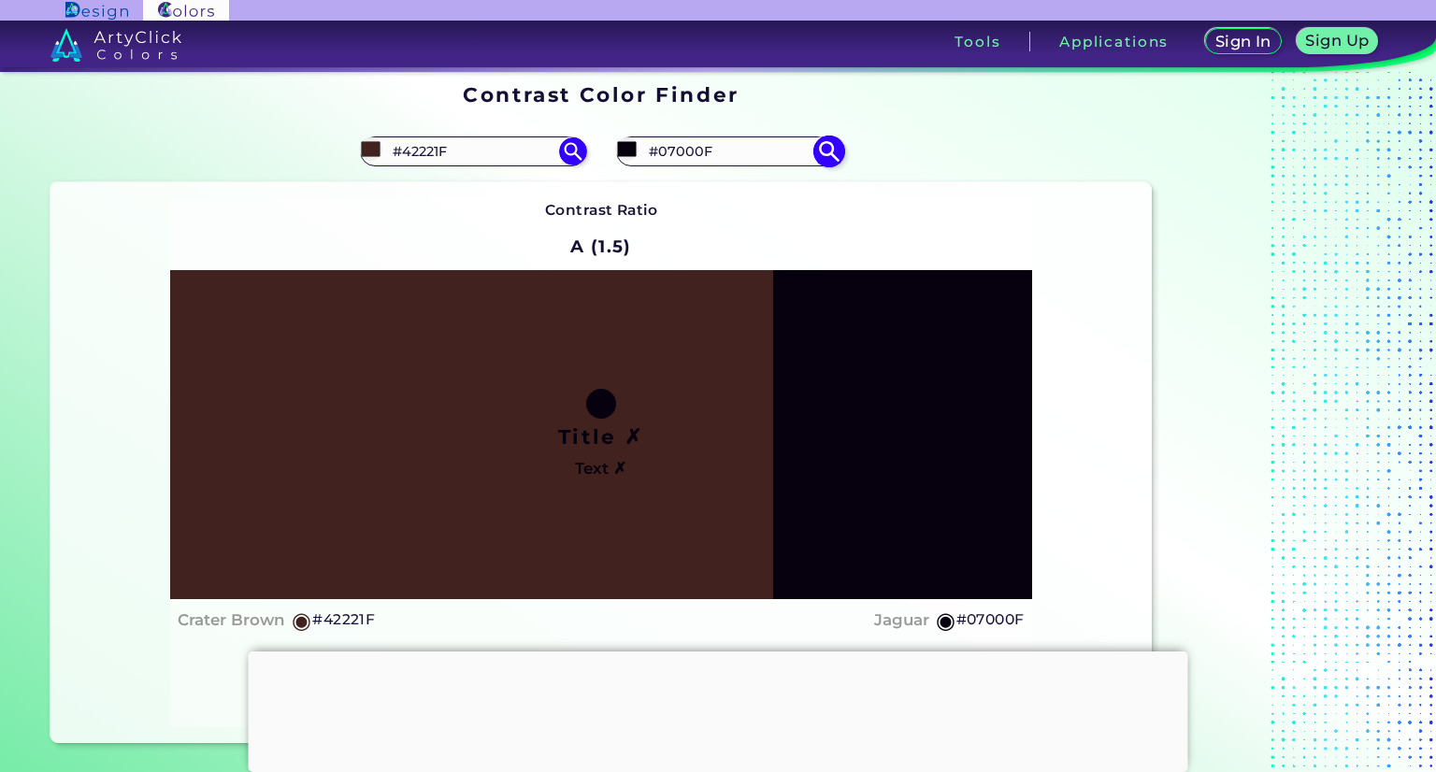
type input "#05000a"
type input "#05000A"
type input "#020005"
type input "#000000"
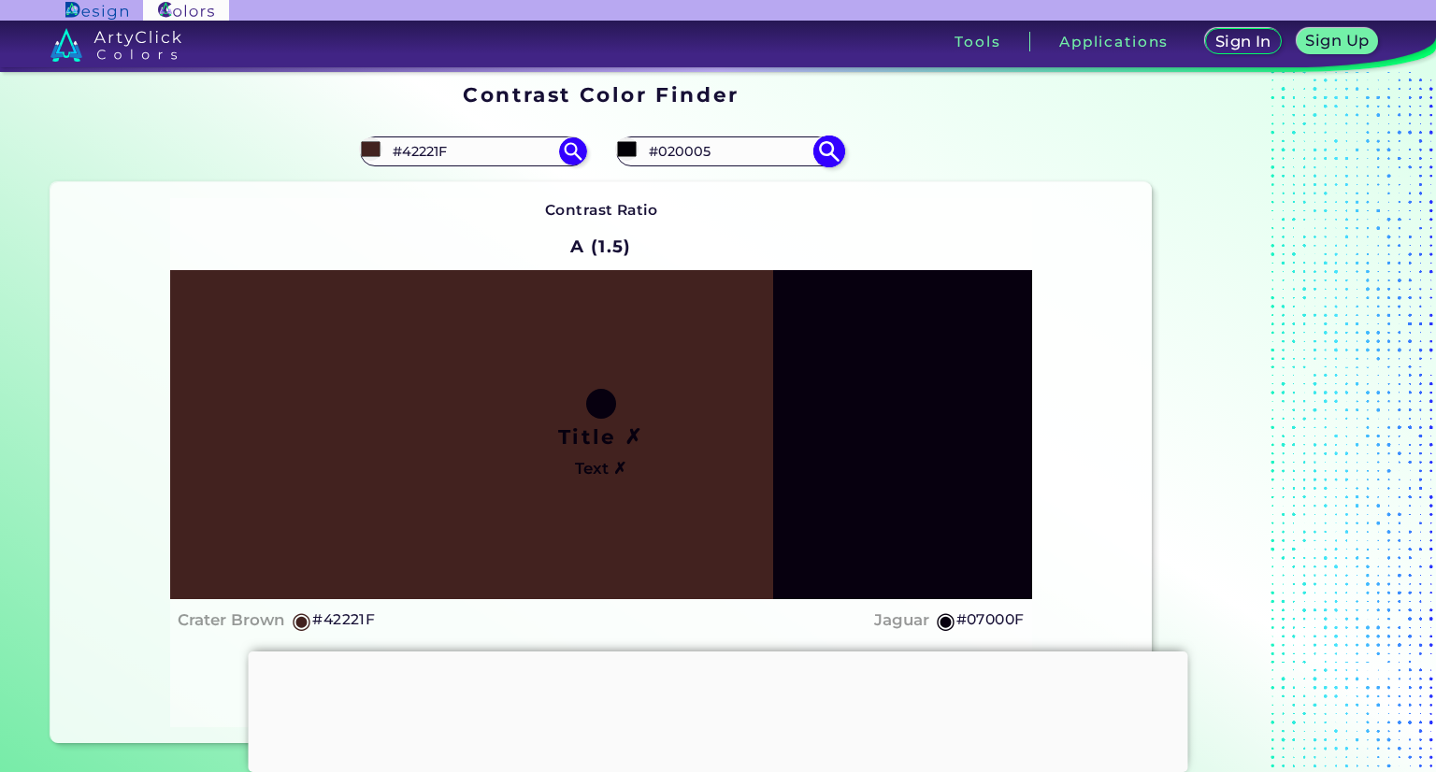
type input "#000000"
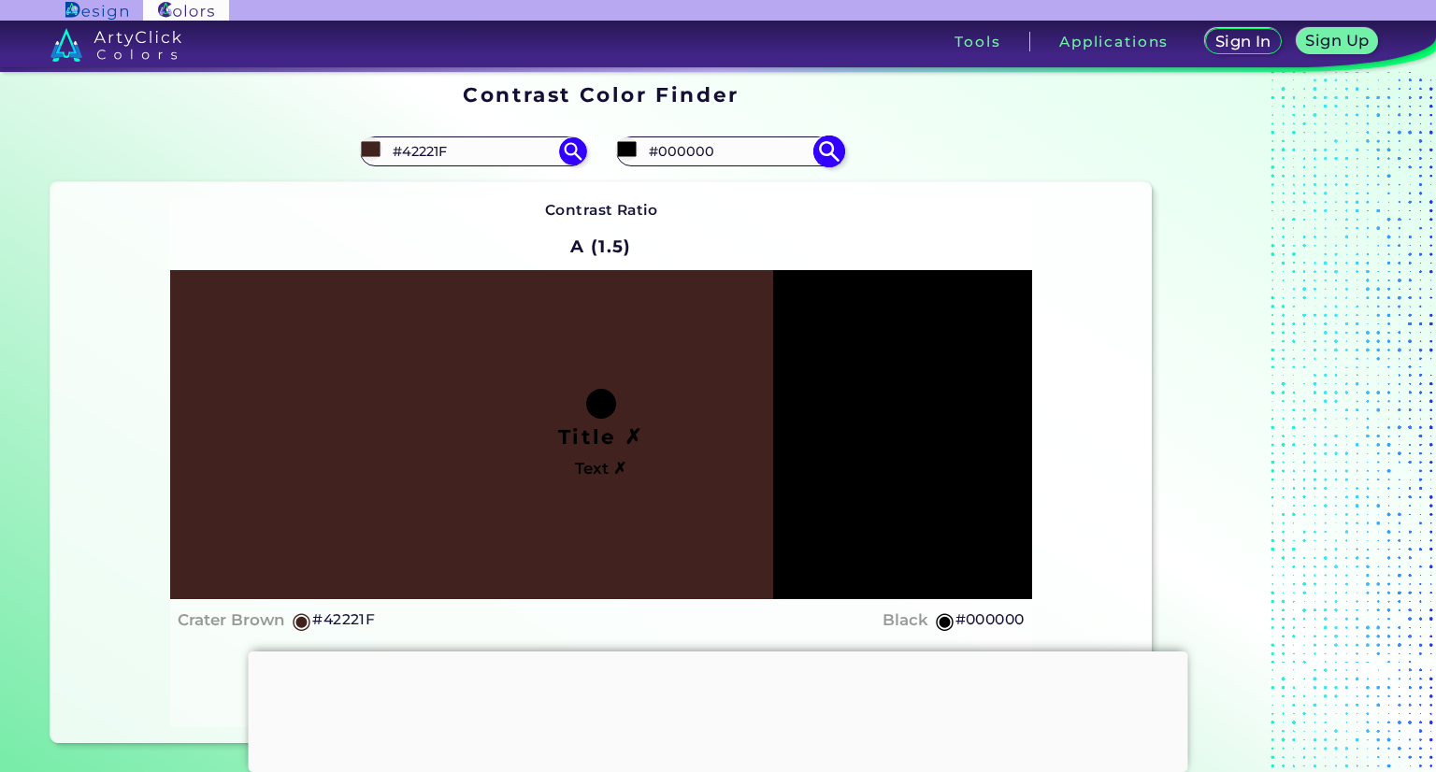
type input "#020104"
type input "#07040b"
type input "#07040B"
type input "#0c0712"
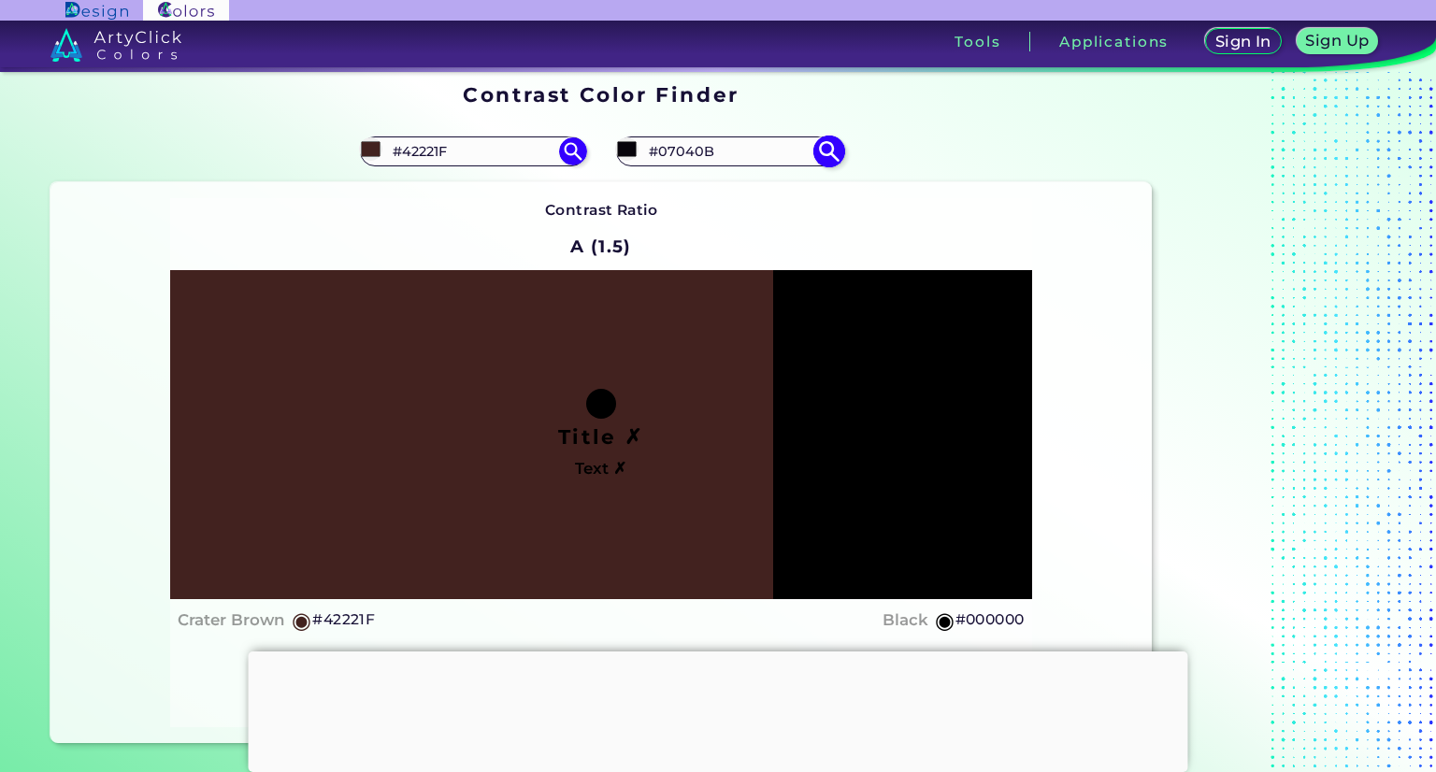
type input "#0C0712"
type input "#1d122b"
type input "#1D122B"
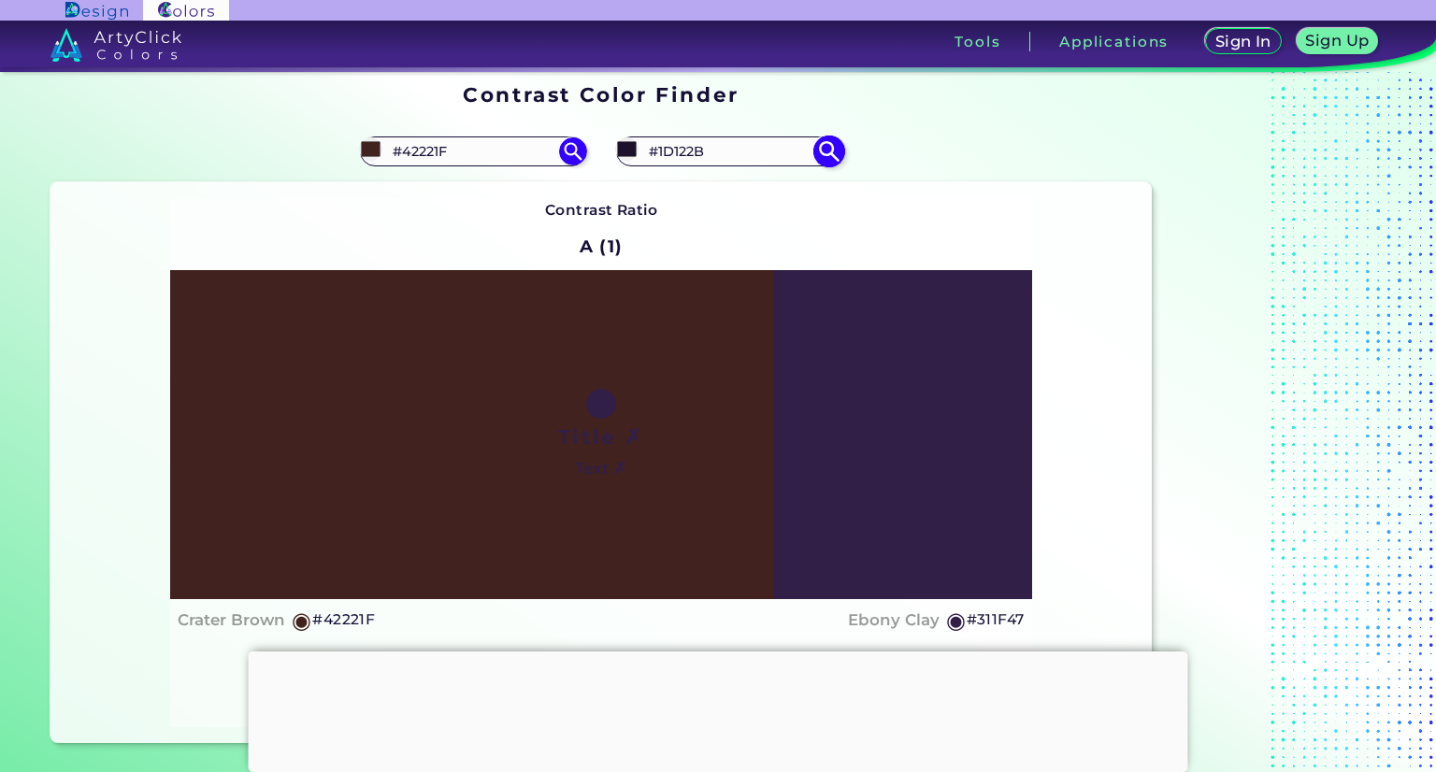
type input "#311f47"
type input "#311F47"
type input "#311e48"
type input "#311E48"
type input "#33204c"
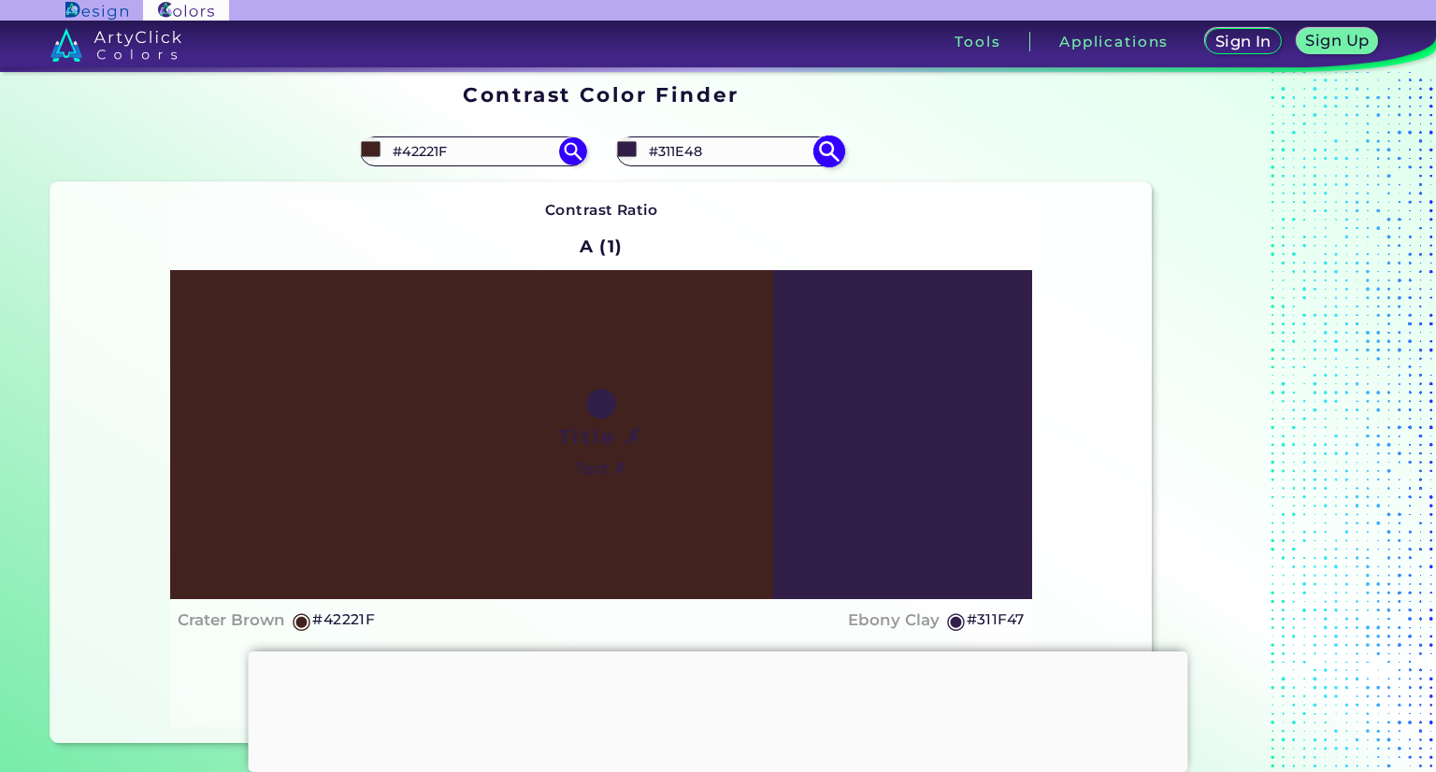
type input "#33204C"
type input "#36214f"
type input "#36214F"
type input "#382353"
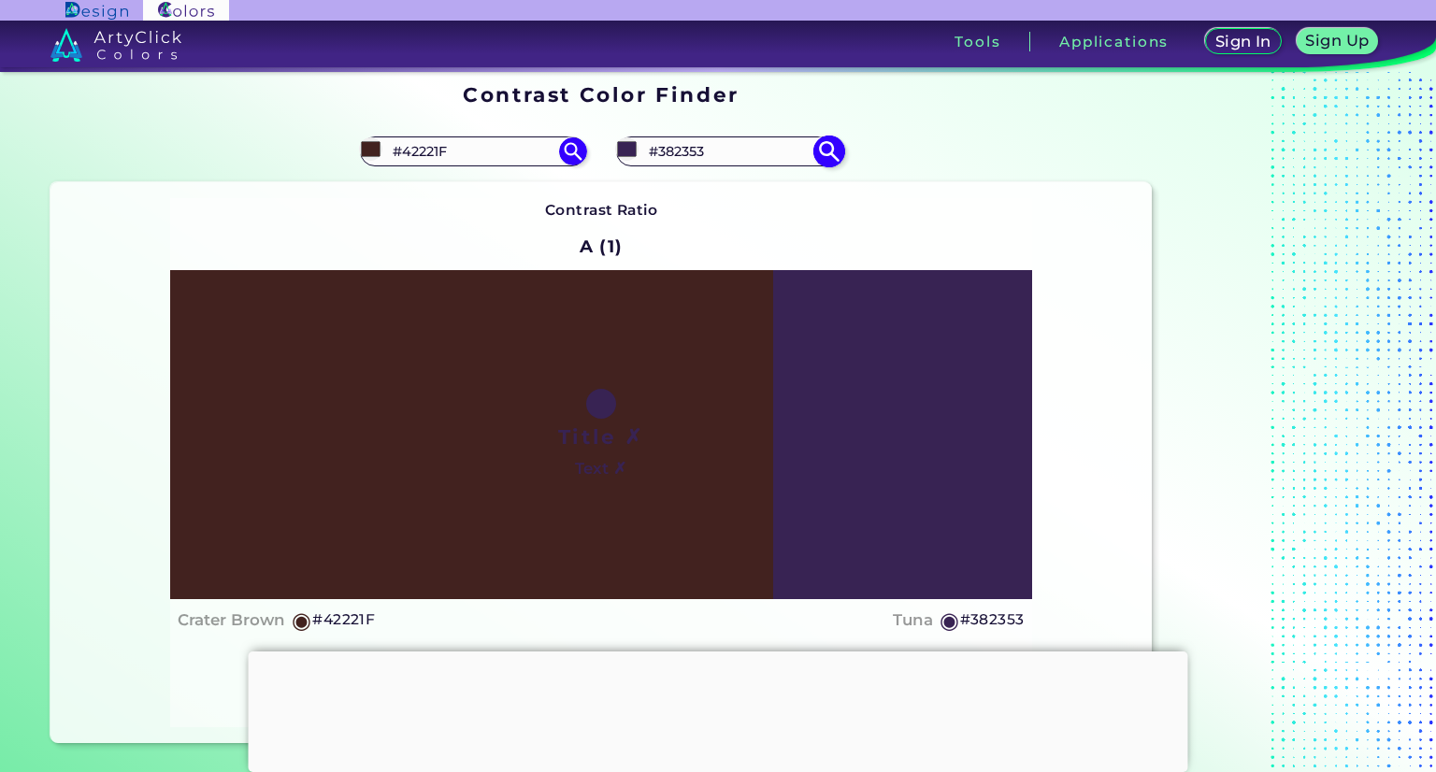
type input "#3b2556"
type input "#3B2556"
type input "#3d2659"
type input "#3D2659"
type input "#452c63"
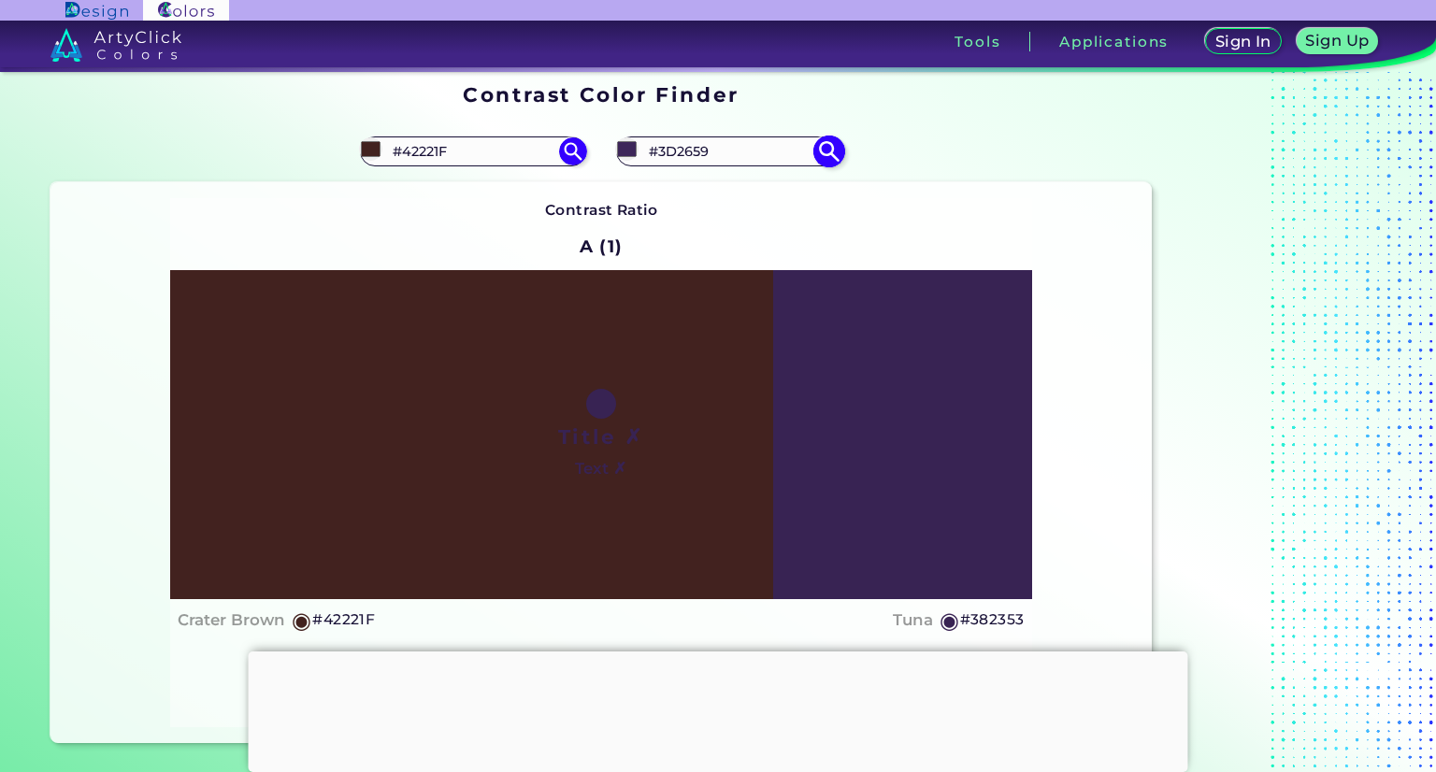
type input "#452C63"
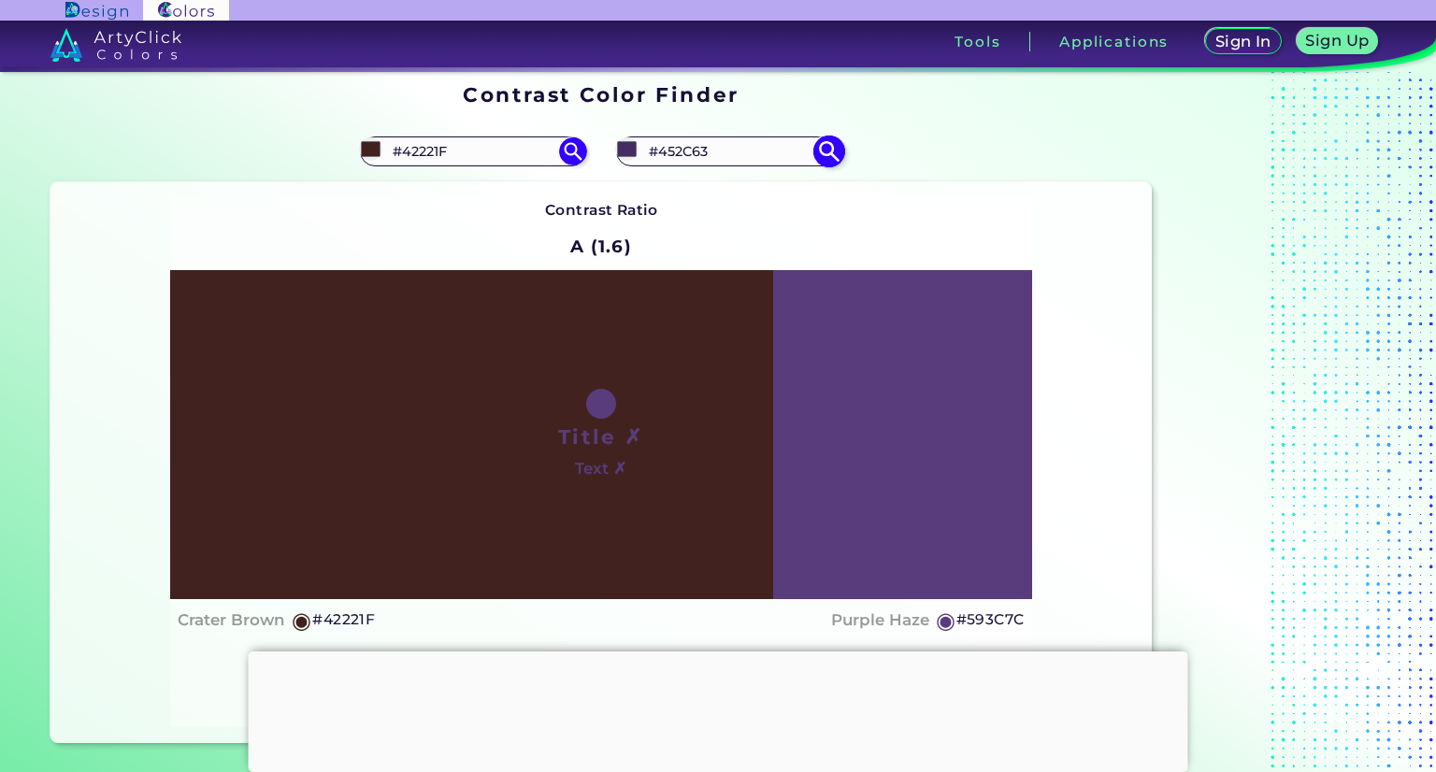
type input "#593c7c"
type input "#593C7C"
type input "#5b3e7e"
type input "#5B3E7E"
type input "#5b3d7f"
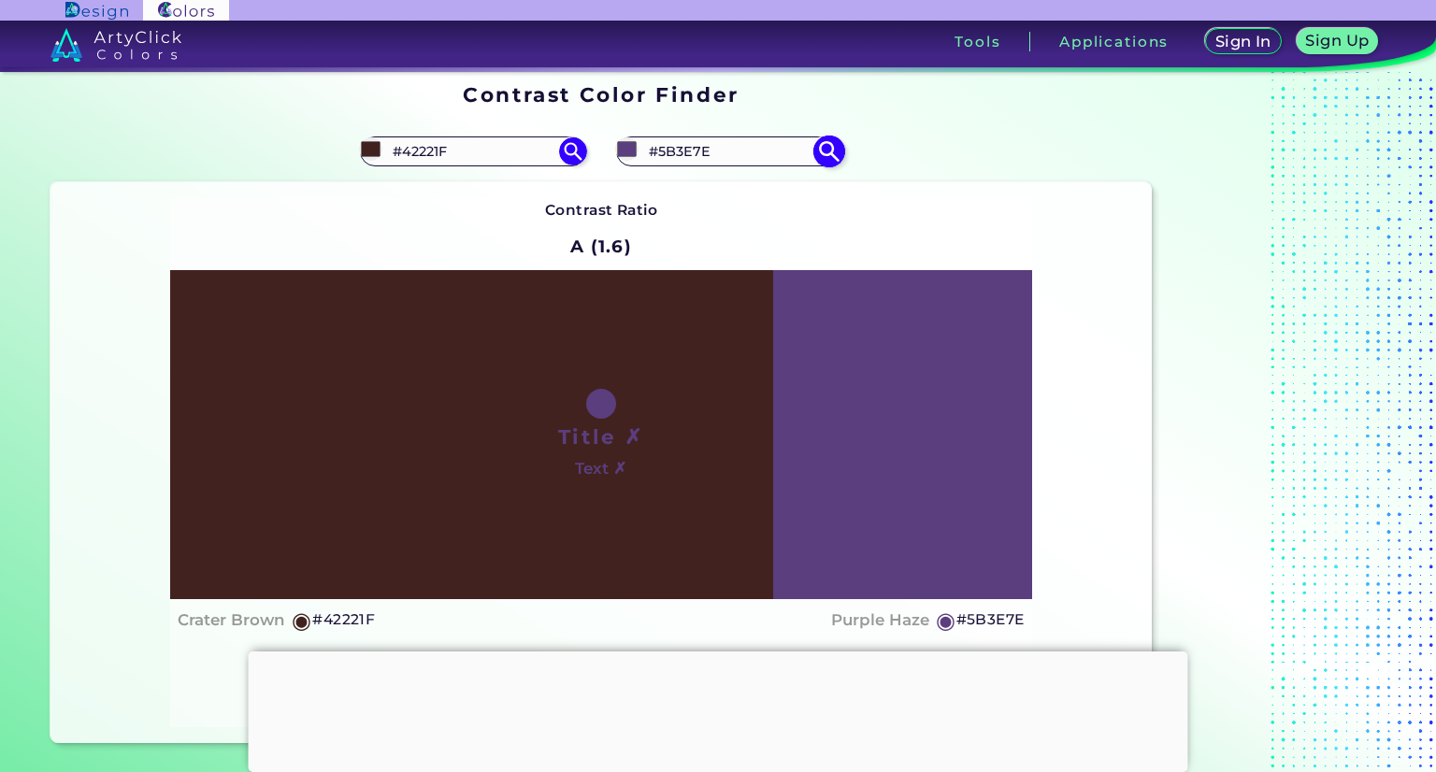
type input "#5B3D7F"
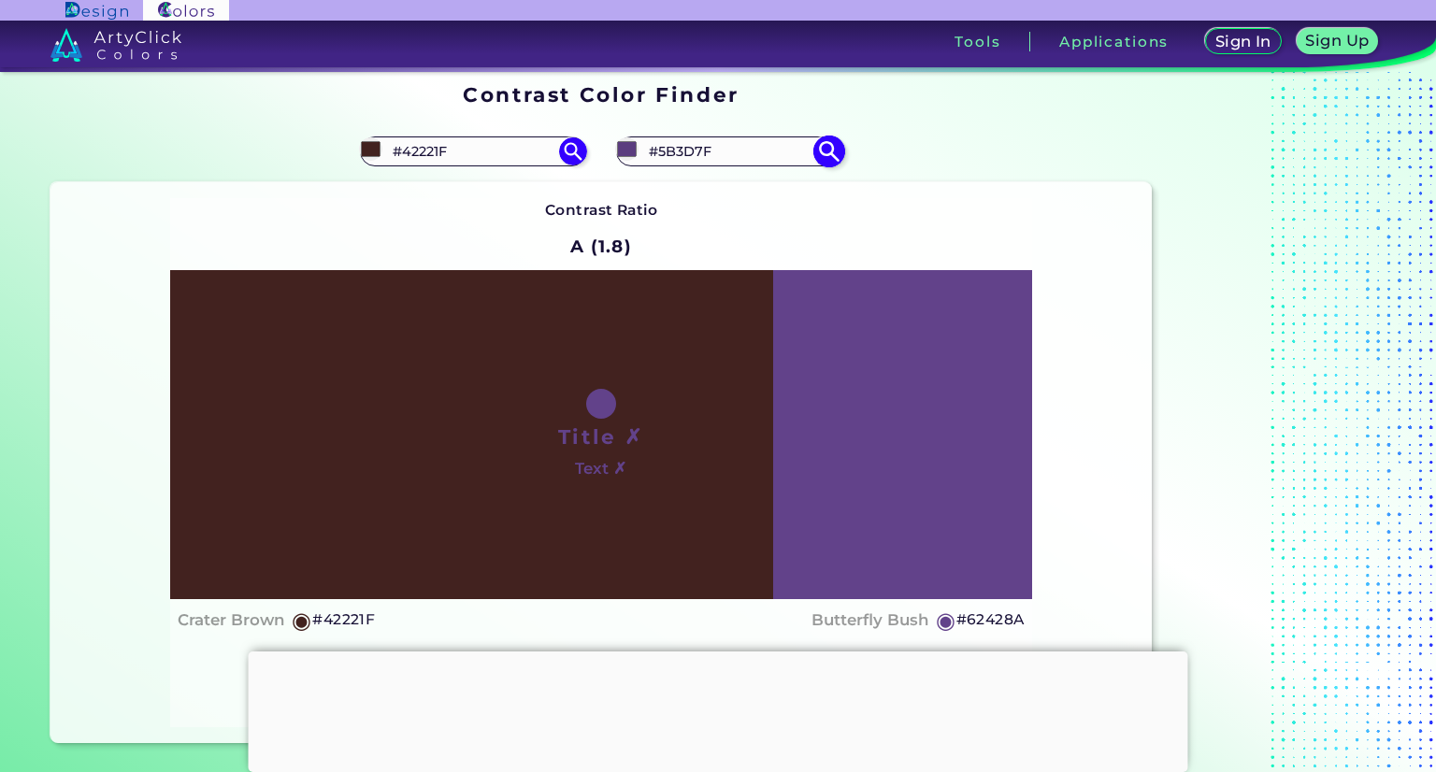
type input "#62428a"
type input "#62428A"
type input "#744da3"
type input "#744DA3"
type input "#7b52ad"
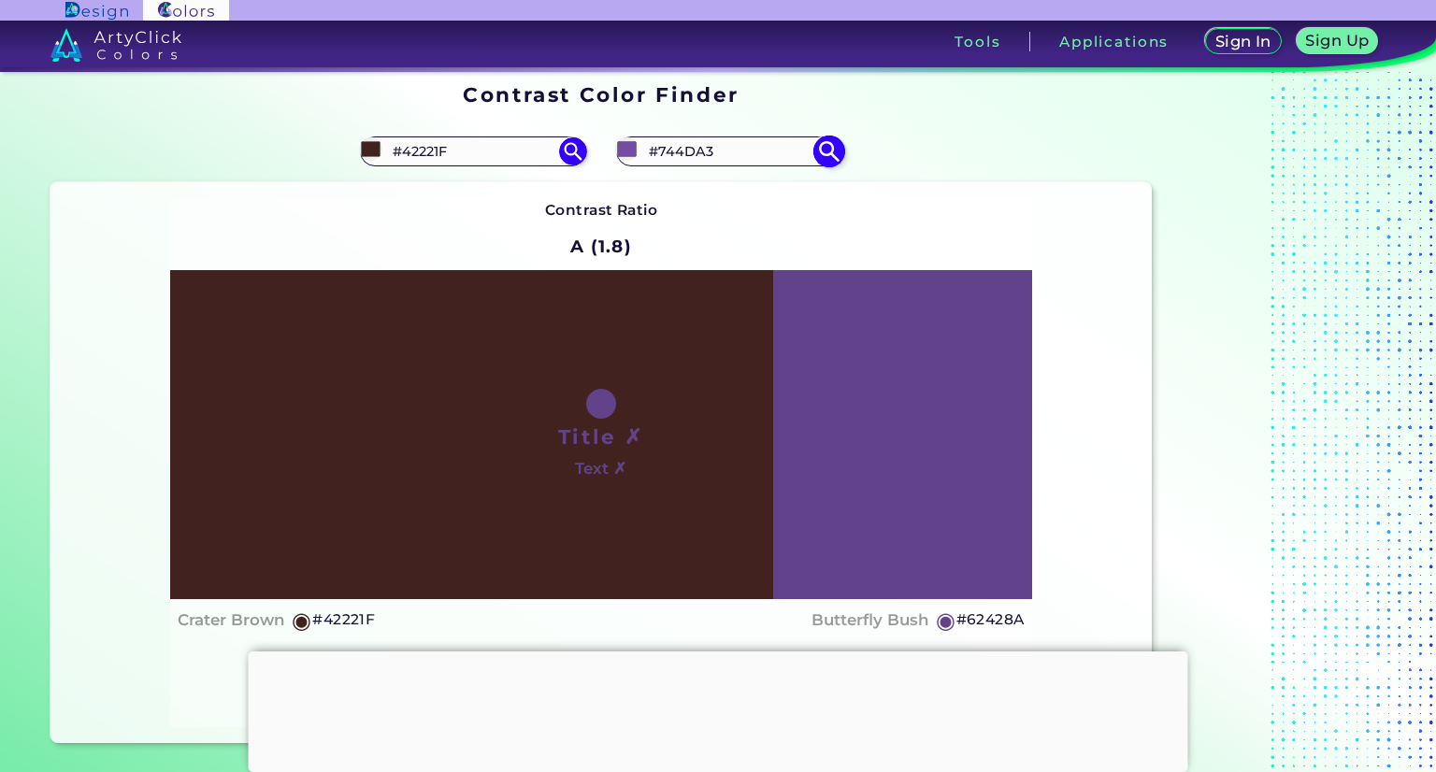
type input "#7B52AD"
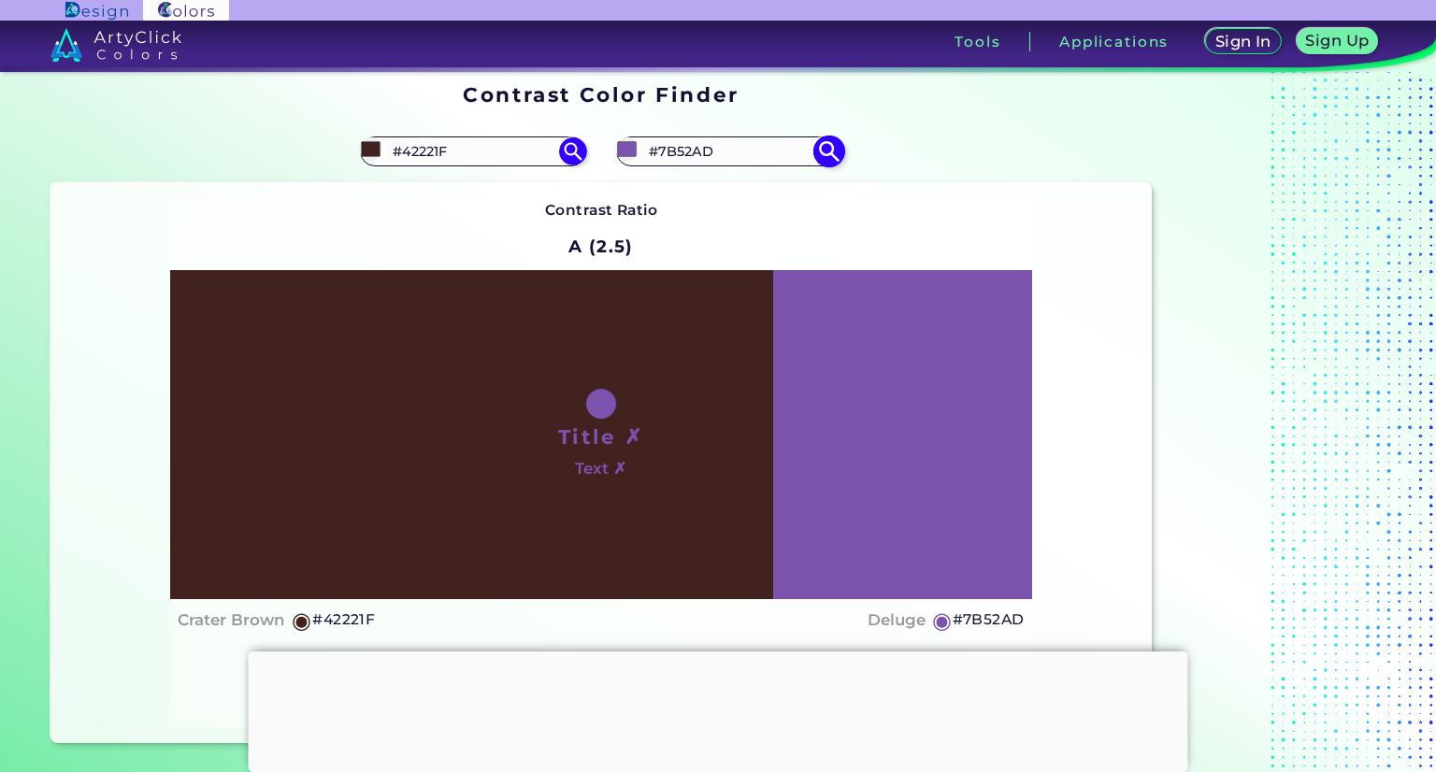
type input "#7b53ac"
type input "#7B53AC"
type input "#7951a9"
type input "#7951A9"
type input "#764ea6"
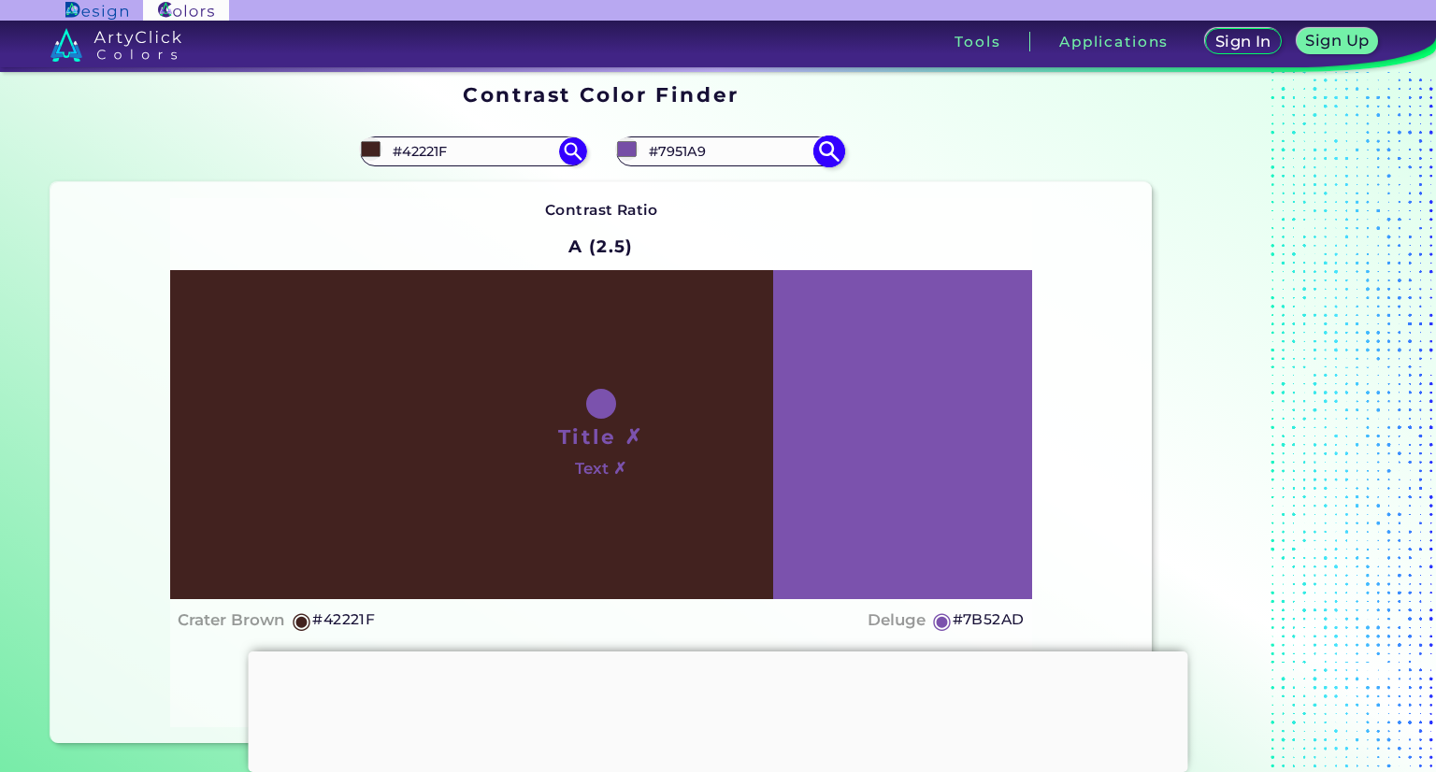
type input "#764EA6"
type input "#7650a5"
type input "#7650A5"
type input "#744fa1"
type input "#744FA1"
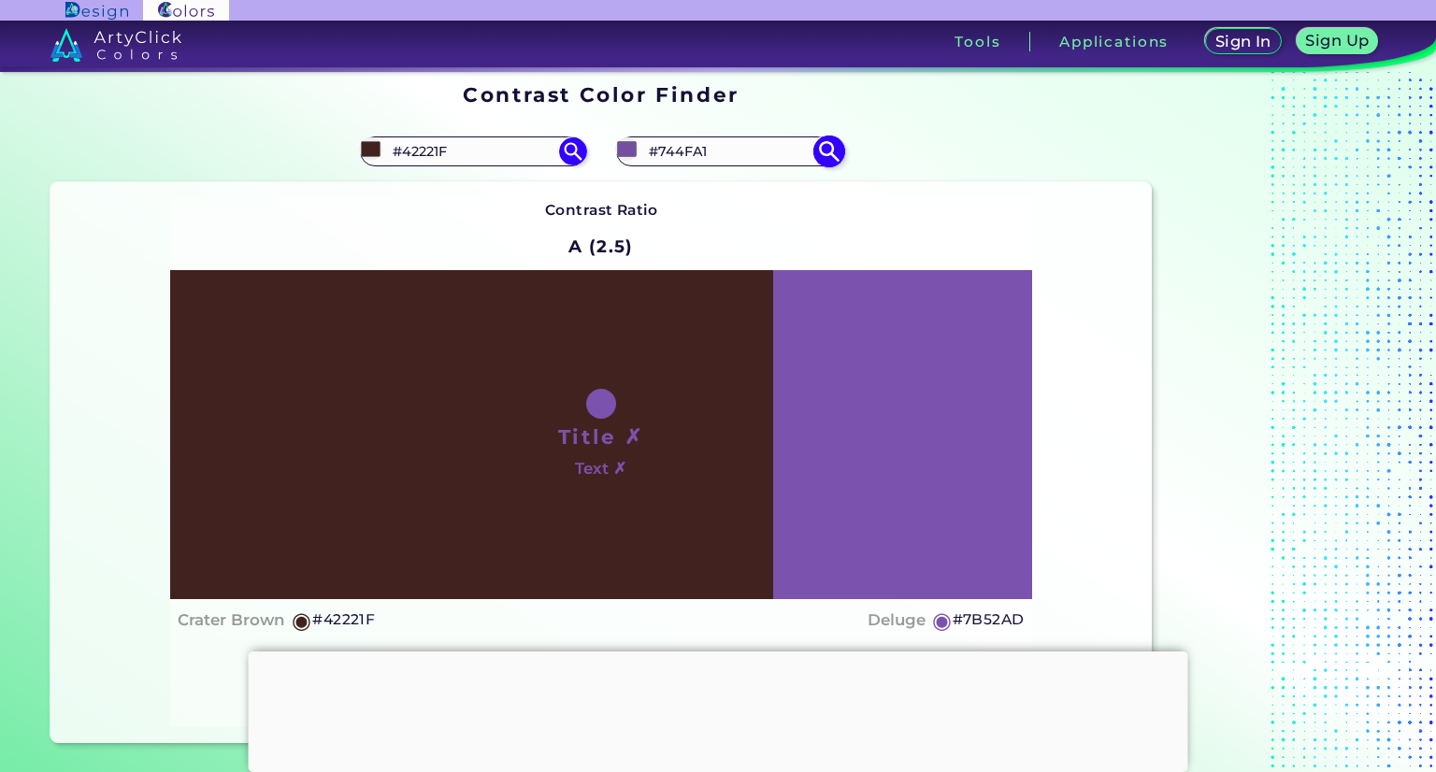
type input "#6f4b9b"
type input "#6F4B9B"
type input "#6f4c9a"
type input "#6F4C9A"
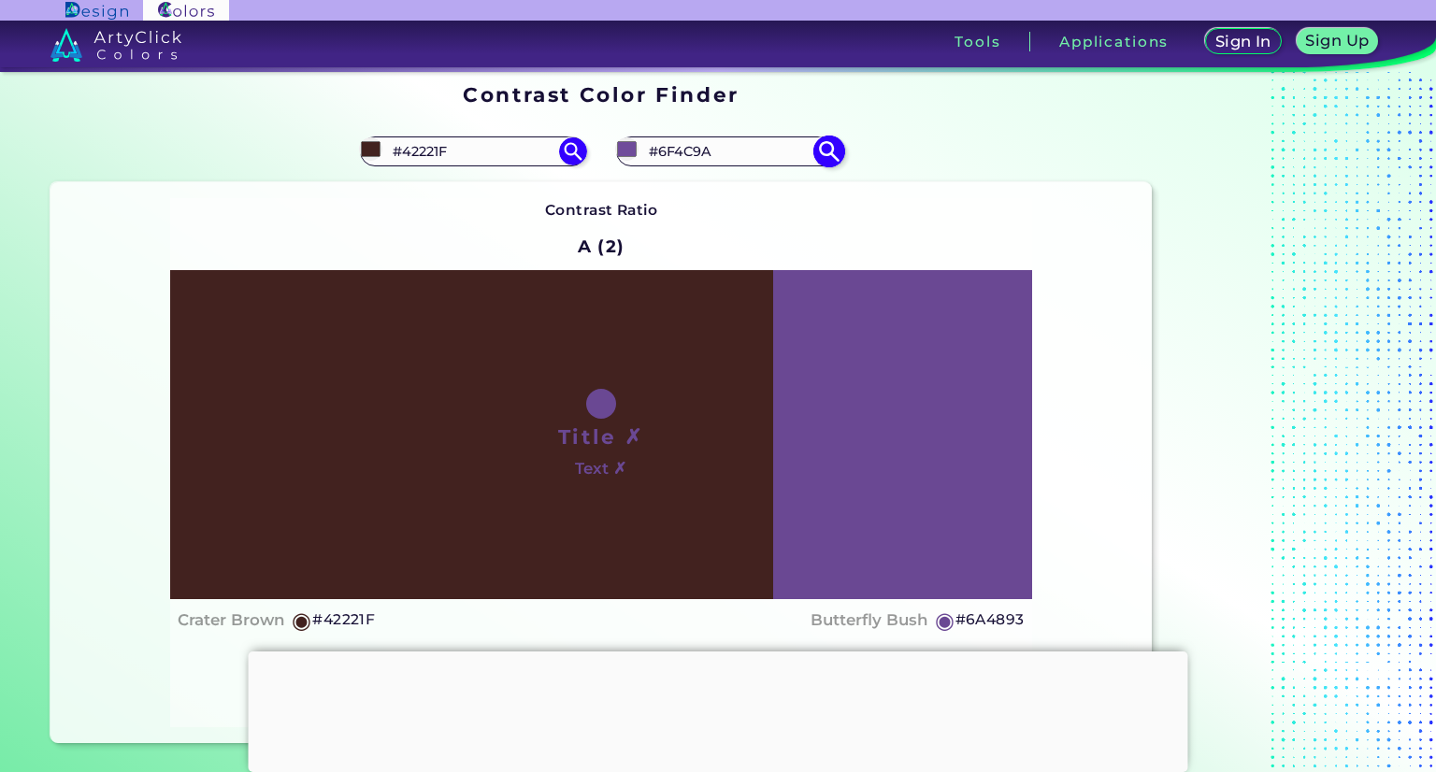
type input "#6a4893"
type input "#6A4893"
type input "#6a4794"
type input "#6A4794"
type input "#674691"
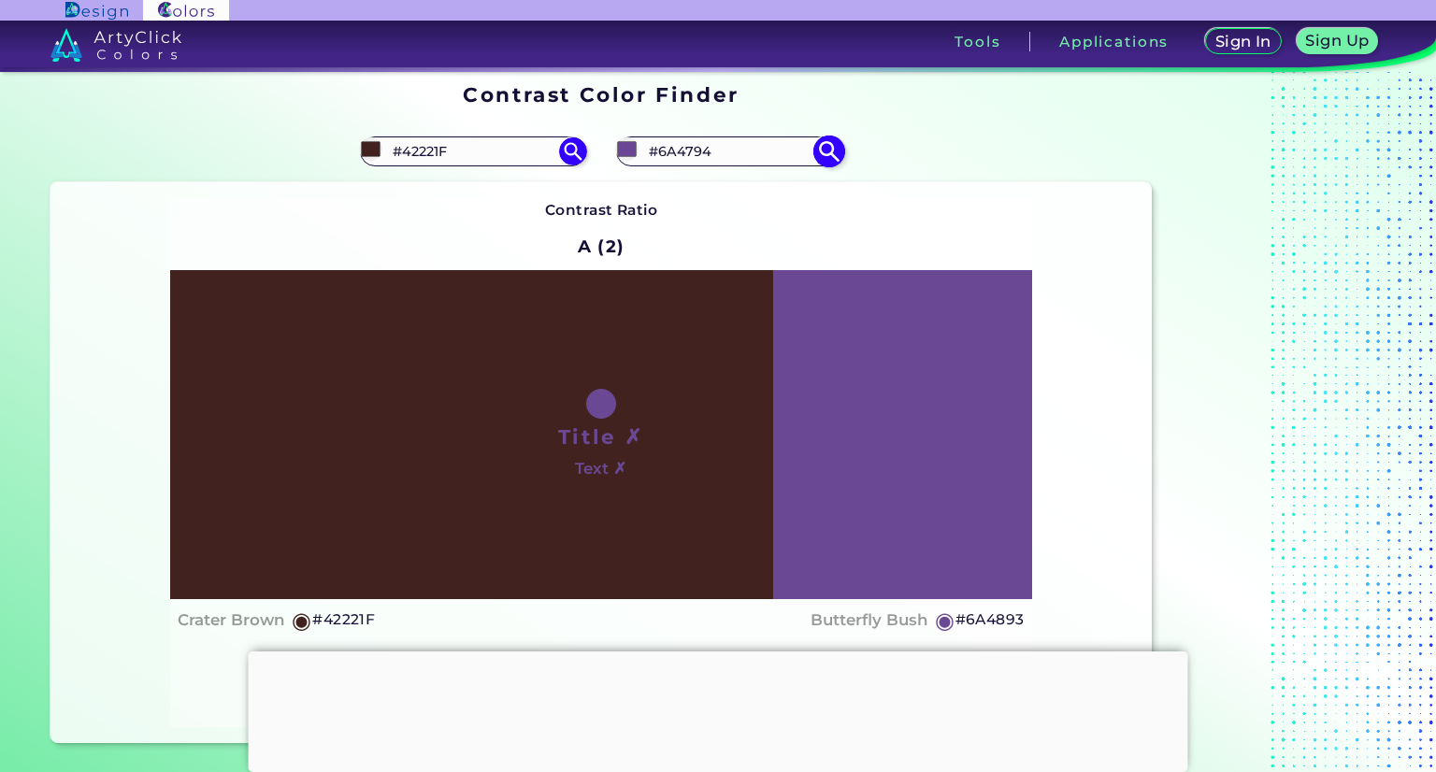
type input "#674691"
type input "#65448d"
type input "#65448D"
type input "#62428a"
type input "#62428A"
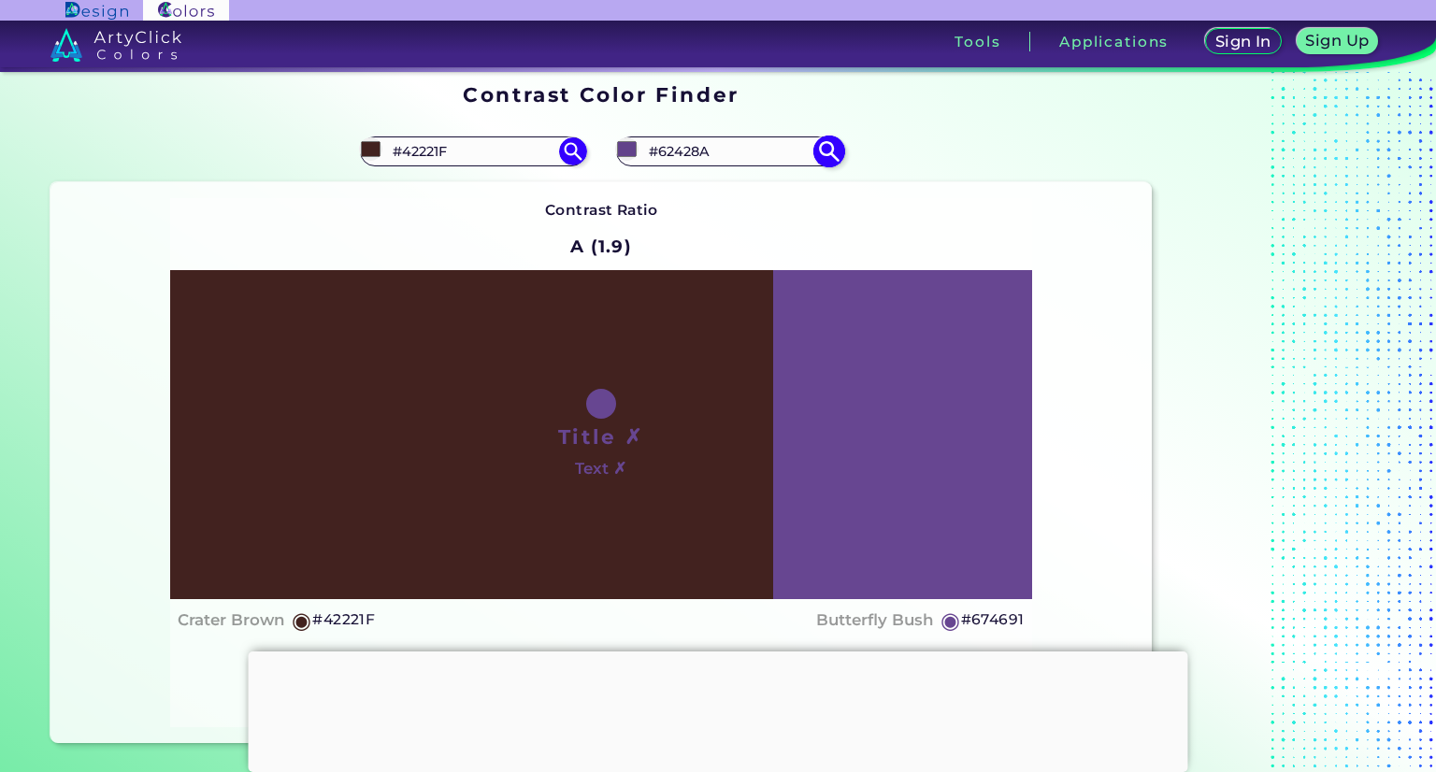
type input "#604186"
type input "#5e3f83"
type input "#5E3F83"
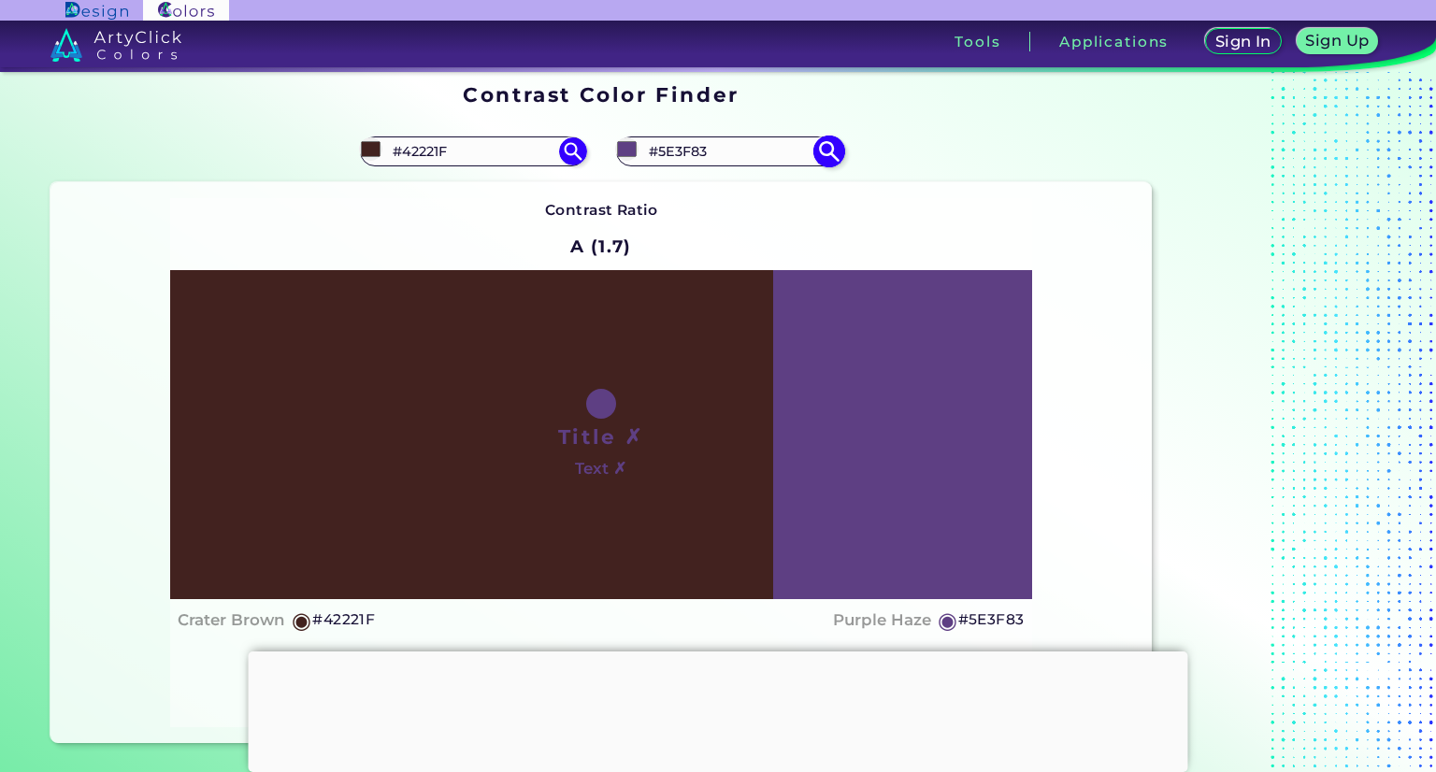
type input "#604285"
type input "#62428a"
type input "#62428A"
type input "#634389"
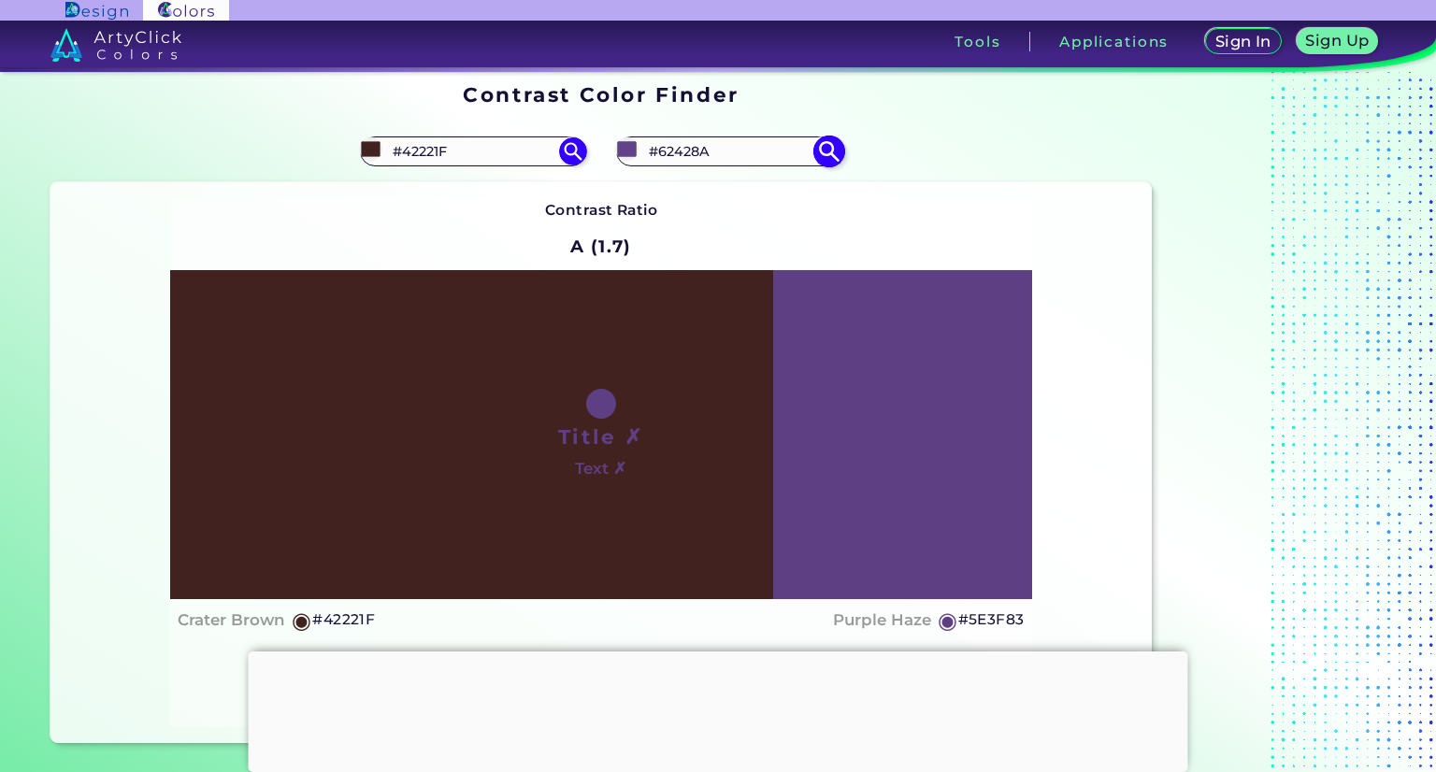
type input "#634389"
type input "#65458c"
type input "#65458C"
type input "#68488e"
type input "#68488E"
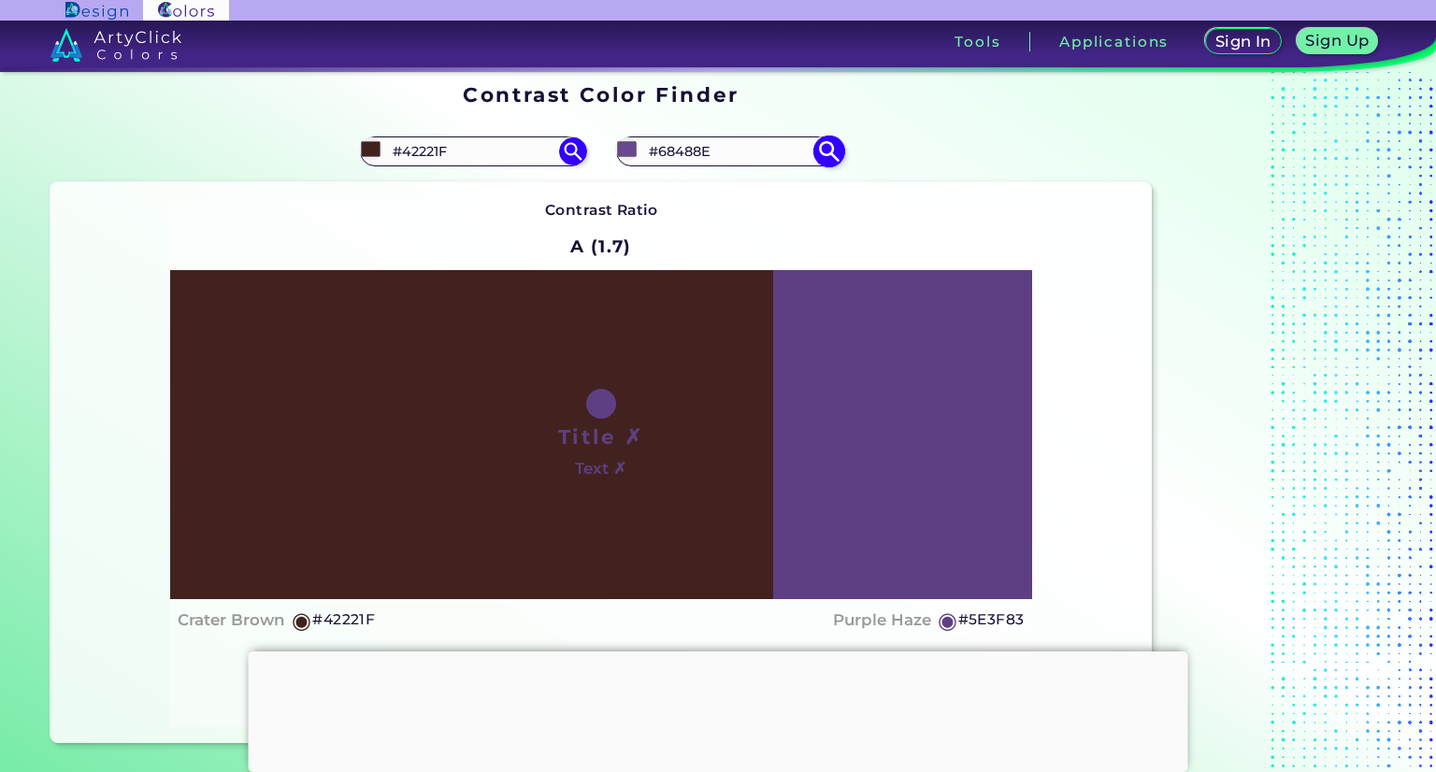
type input "#6d4c94"
type input "#6D4C94"
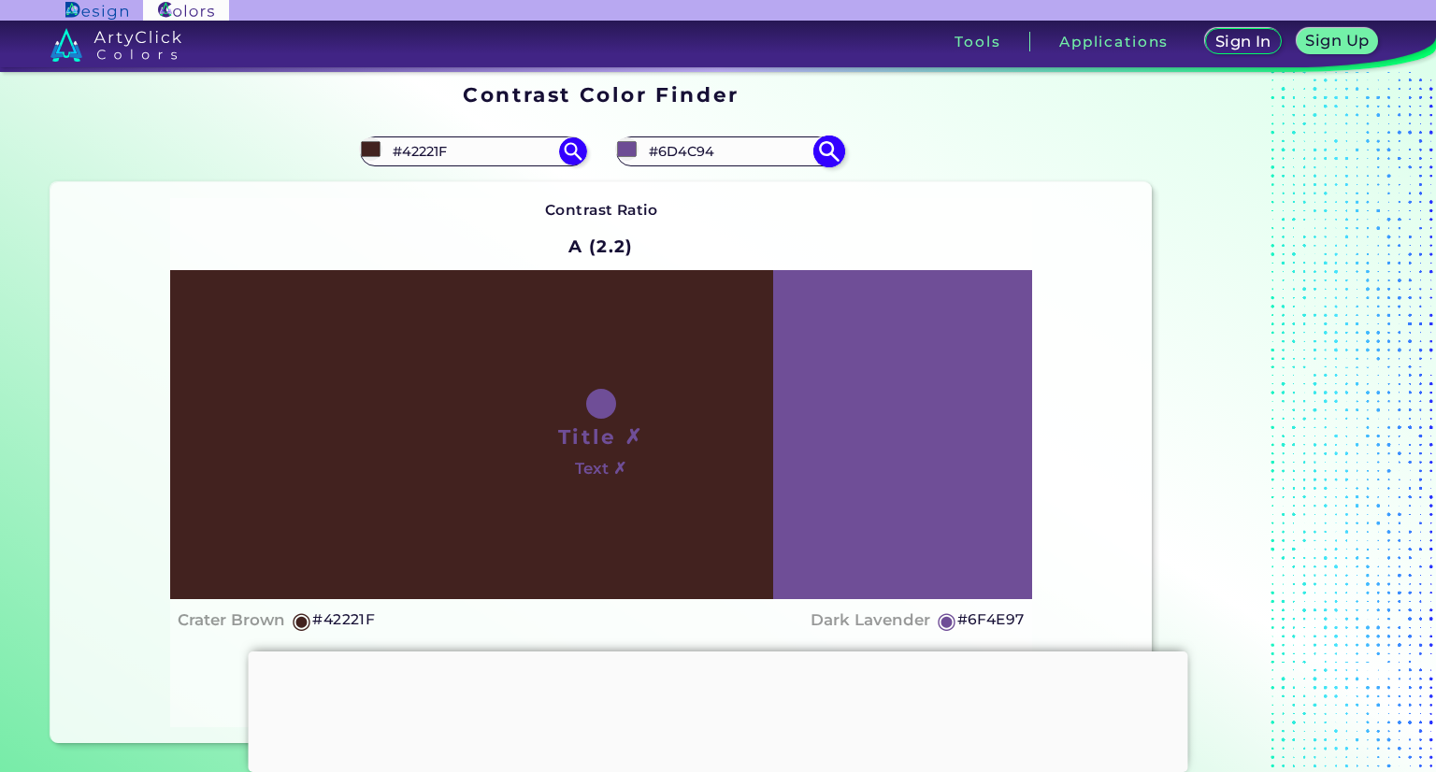
type input "#72519a"
type input "#72519A"
type input "#815fab"
type input "#815FAB"
type input "#8b69b5"
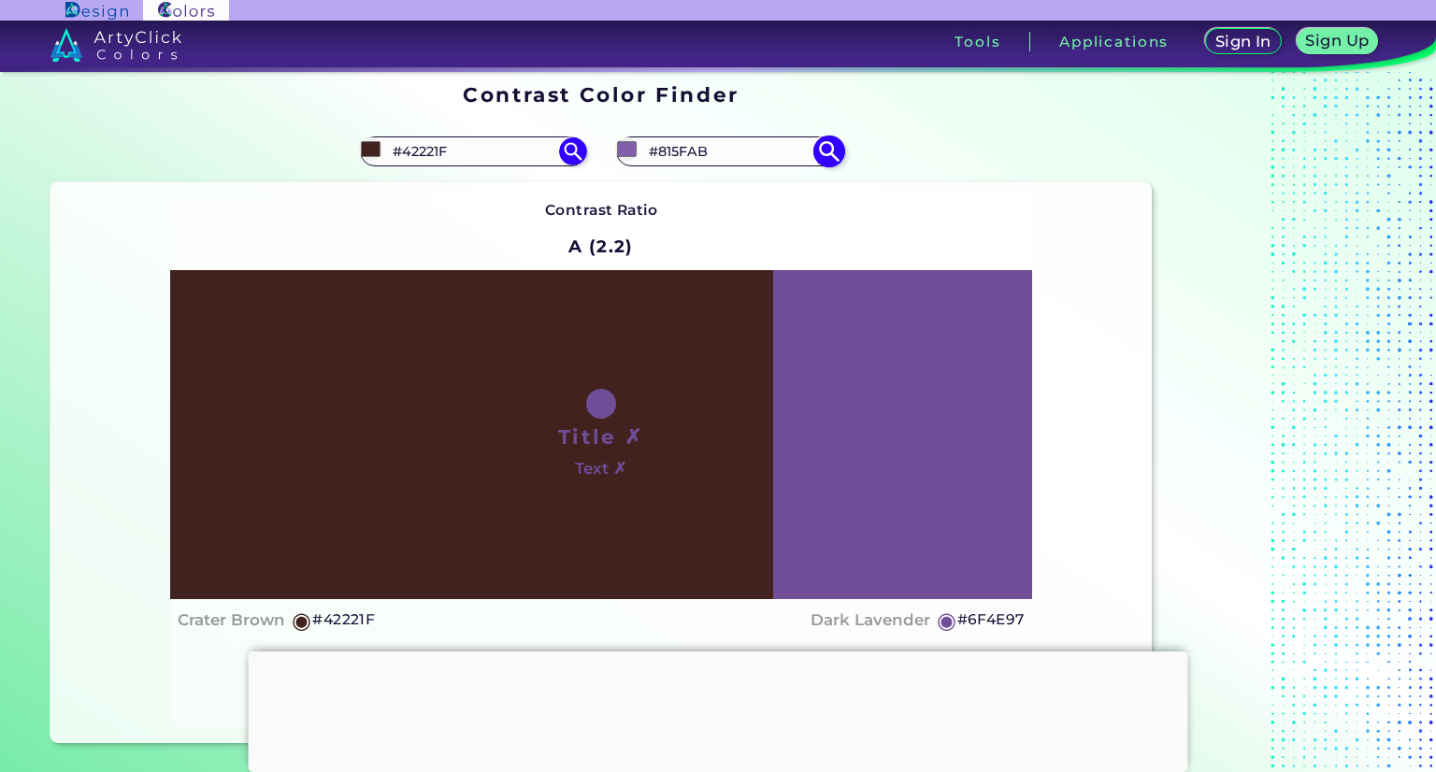
type input "#8B69B5"
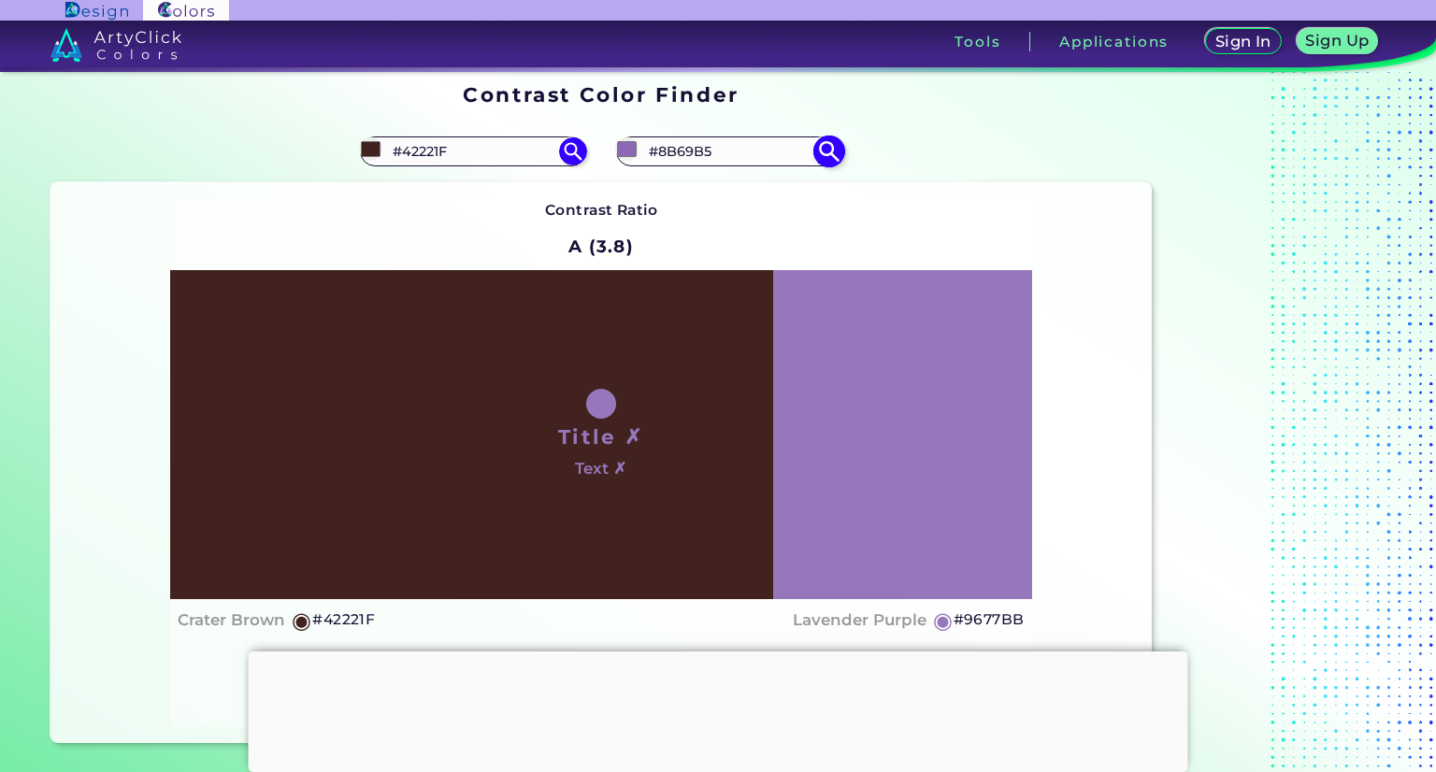
type input "#a38ac1"
type input "#A38AC1"
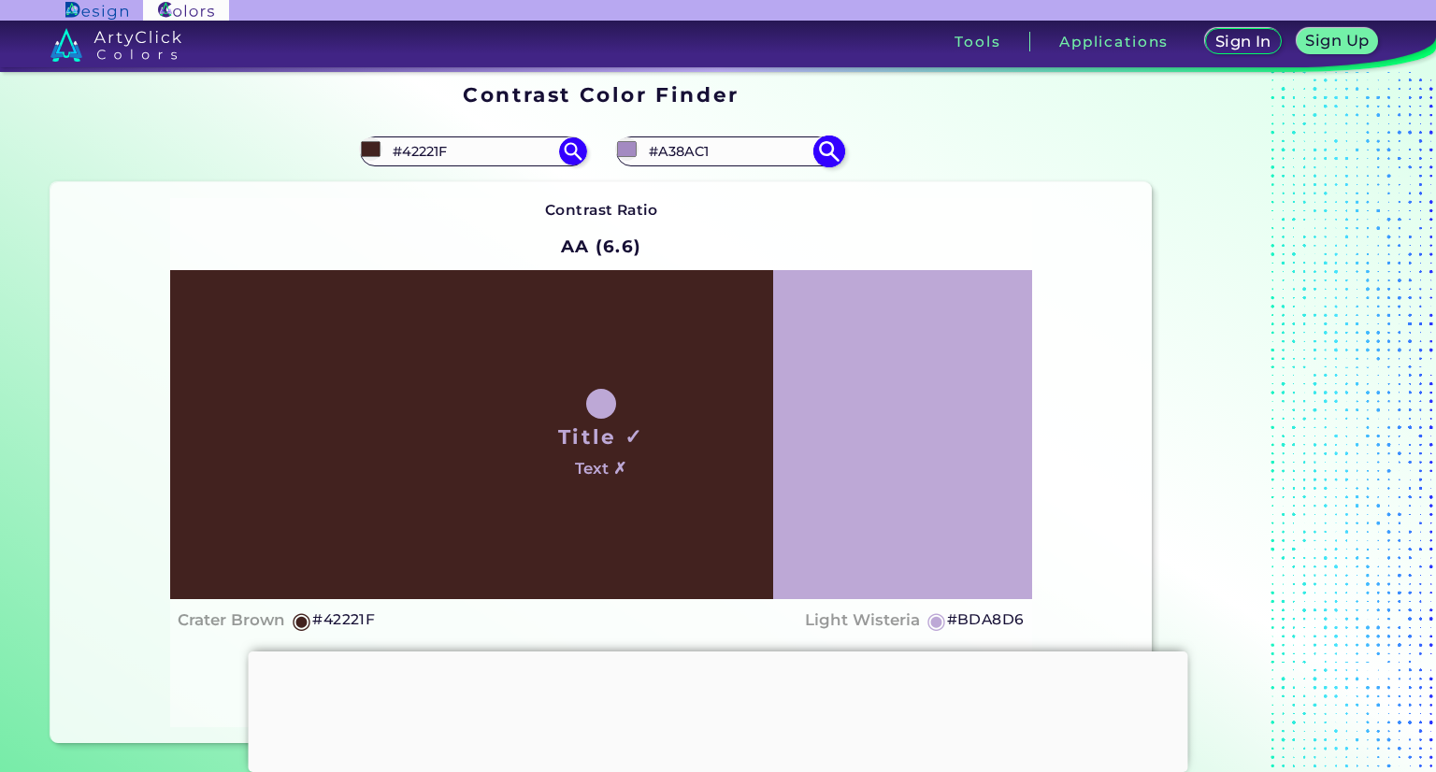
type input "#c2b1d8"
type input "#C2B1D8"
type input "#5e5d5f"
type input "#5E5D5F"
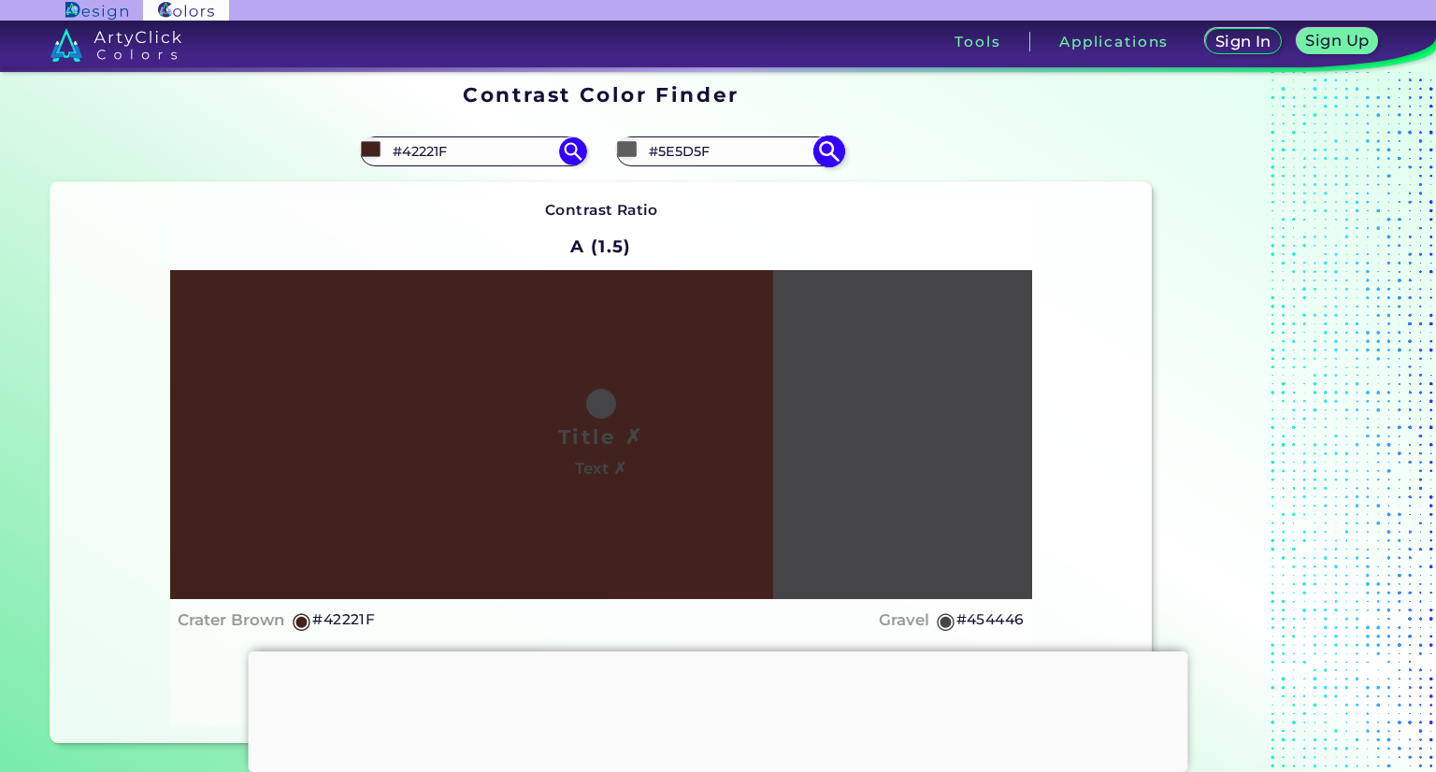
type input "#474649"
type input "#4a484c"
type input "#4A484C"
type input "#514f54"
